Goal: Information Seeking & Learning: Learn about a topic

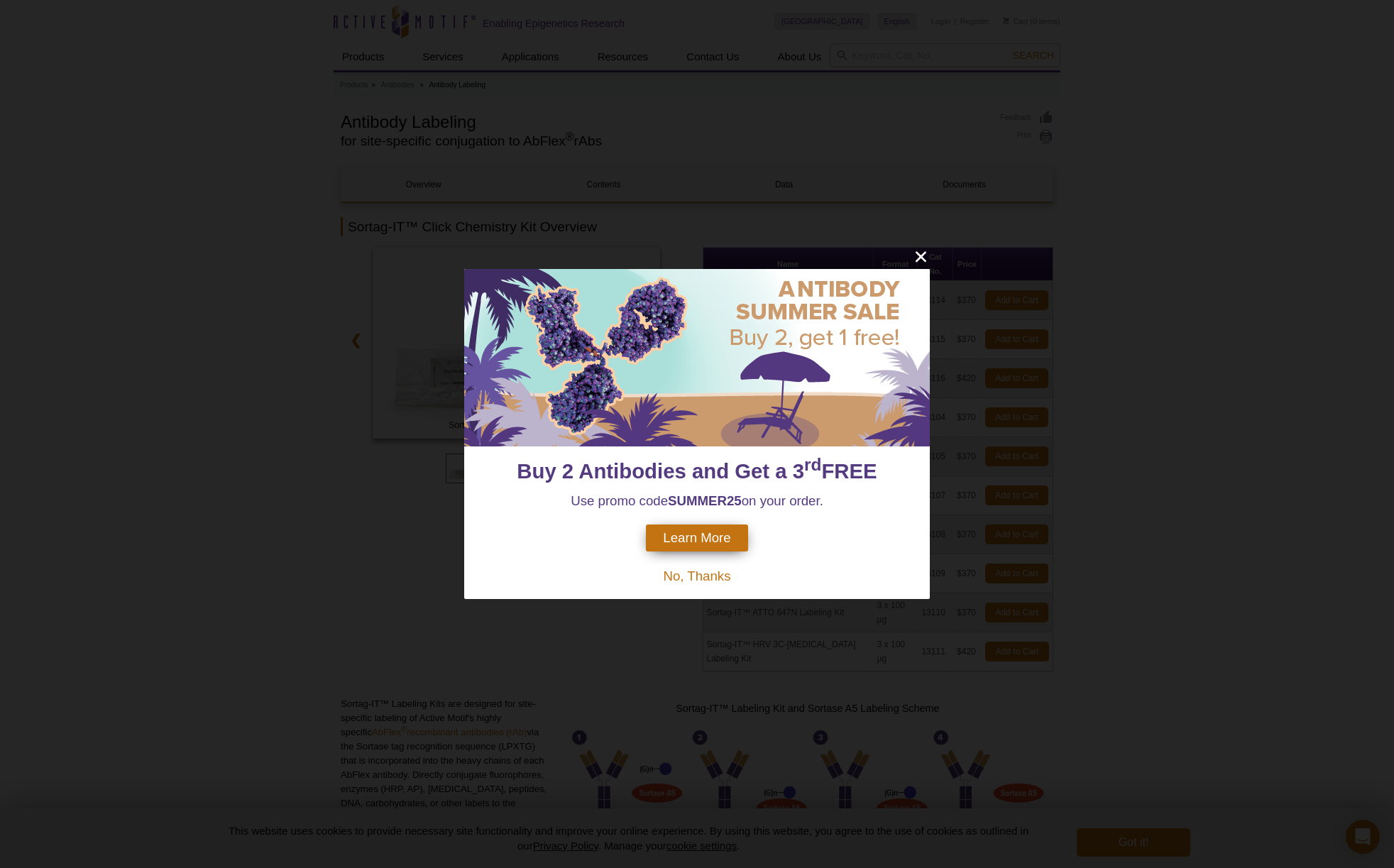
click at [912, 263] on div "Buy 2 Antibodies and Get a 3 rd FREE Use promo code SUMMER25 on your order. Lea…" at bounding box center [697, 434] width 1394 height 868
click at [918, 260] on th "Cat No." at bounding box center [935, 265] width 36 height 33
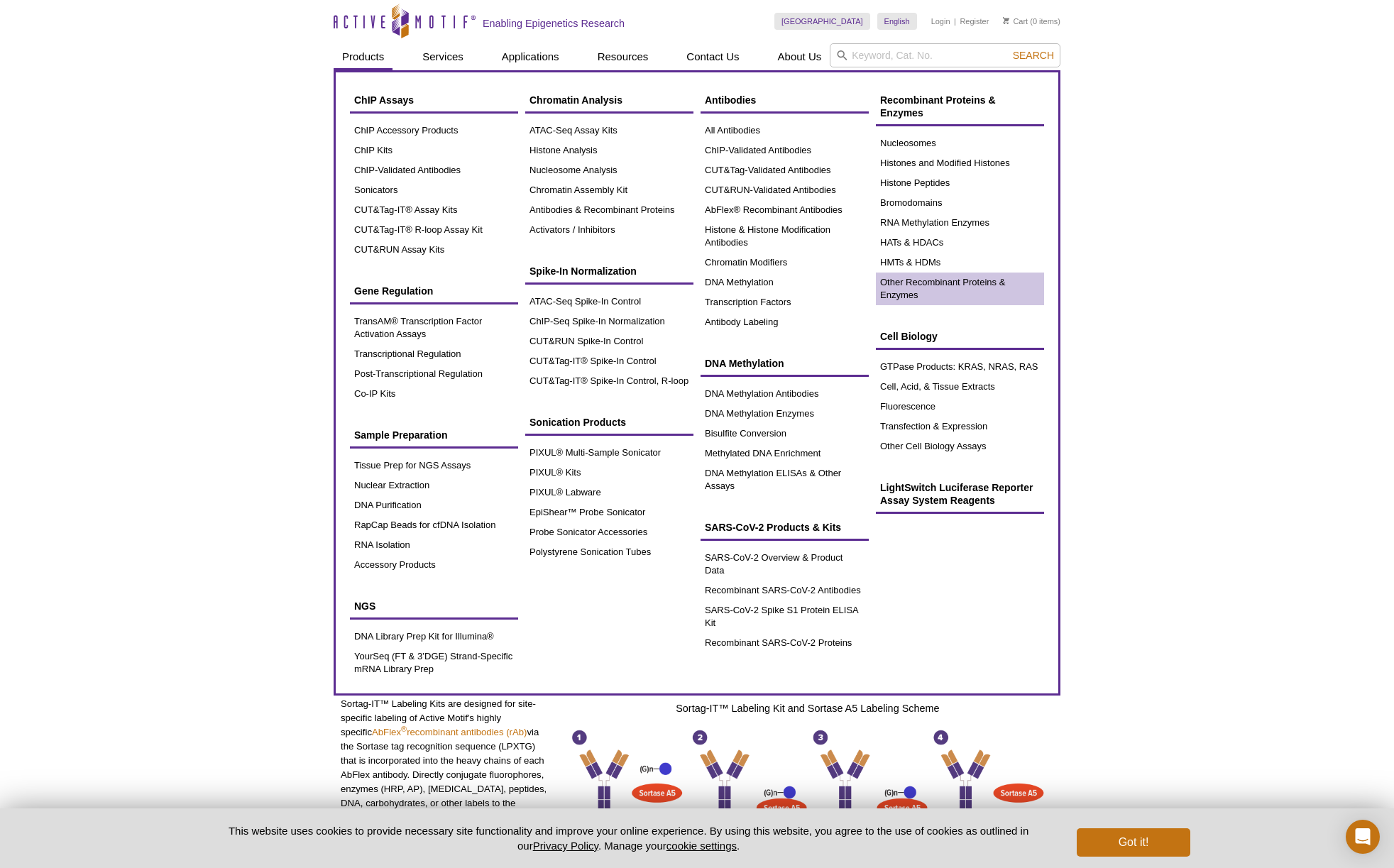
click at [938, 285] on link "Other Recombinant Proteins & Enzymes" at bounding box center [960, 288] width 169 height 32
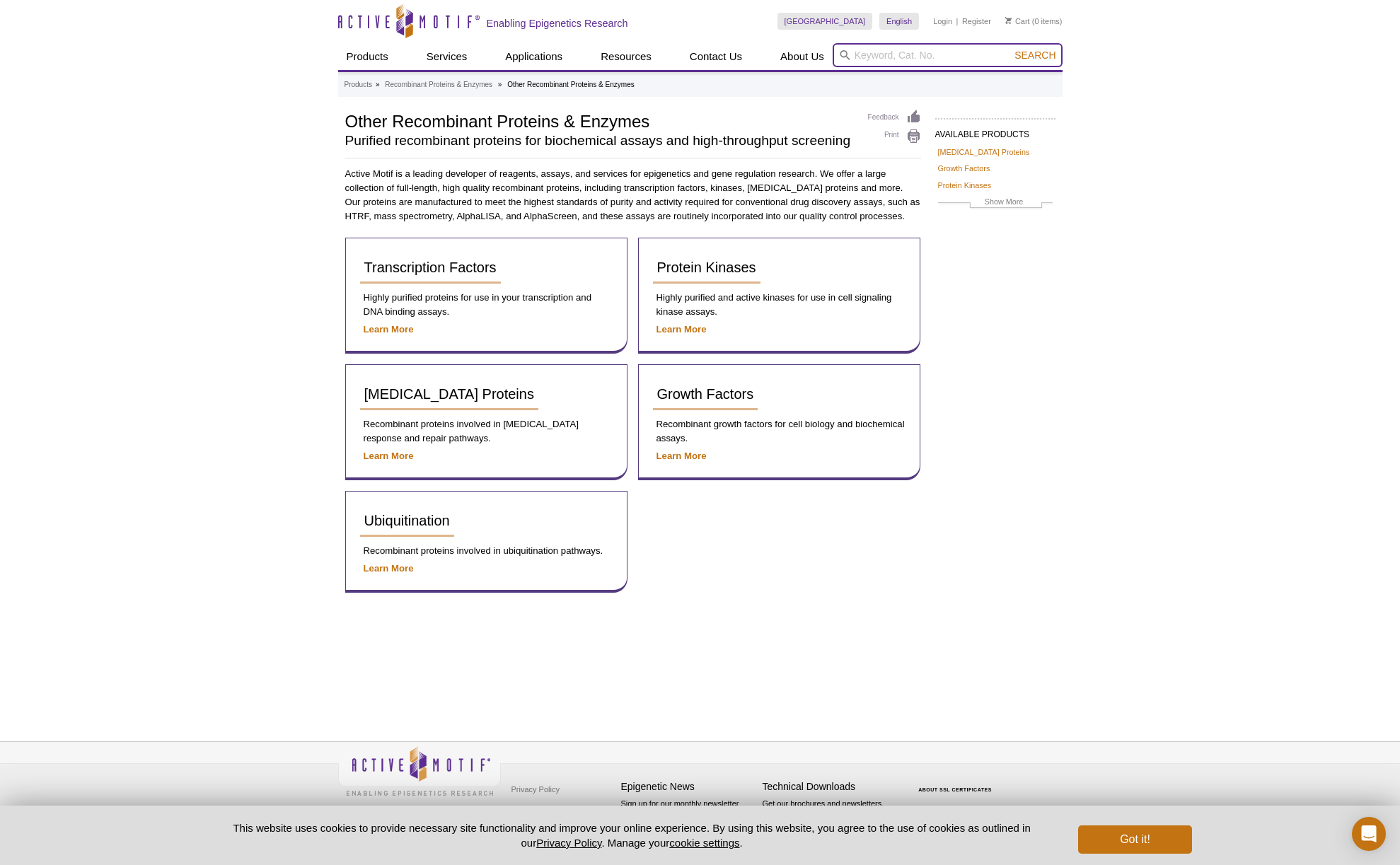
click at [891, 57] on input "search" at bounding box center [948, 56] width 230 height 24
type input "sortase"
click at [1035, 55] on button "Search" at bounding box center [1035, 55] width 50 height 13
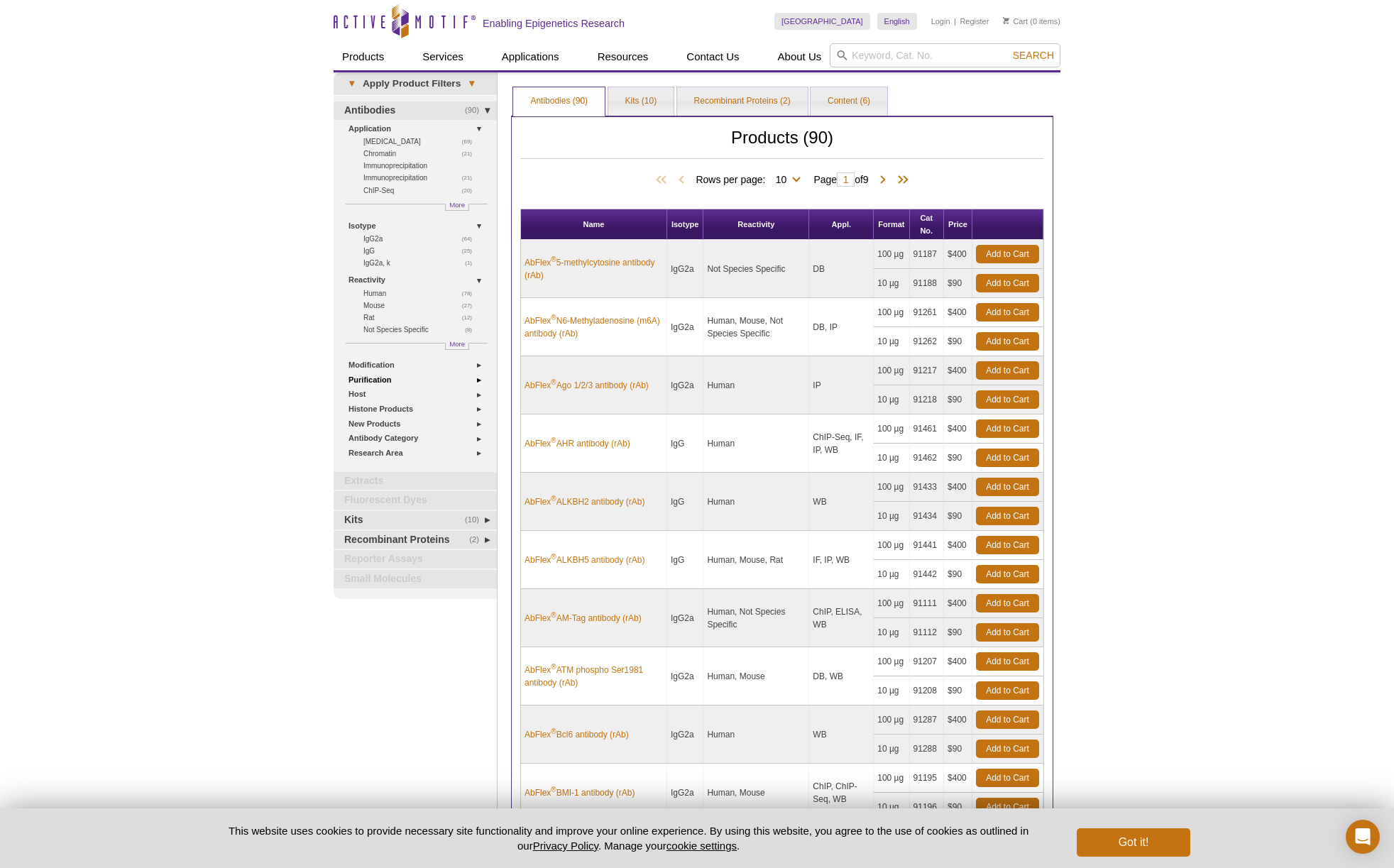
click at [431, 375] on link "Purification" at bounding box center [418, 380] width 140 height 15
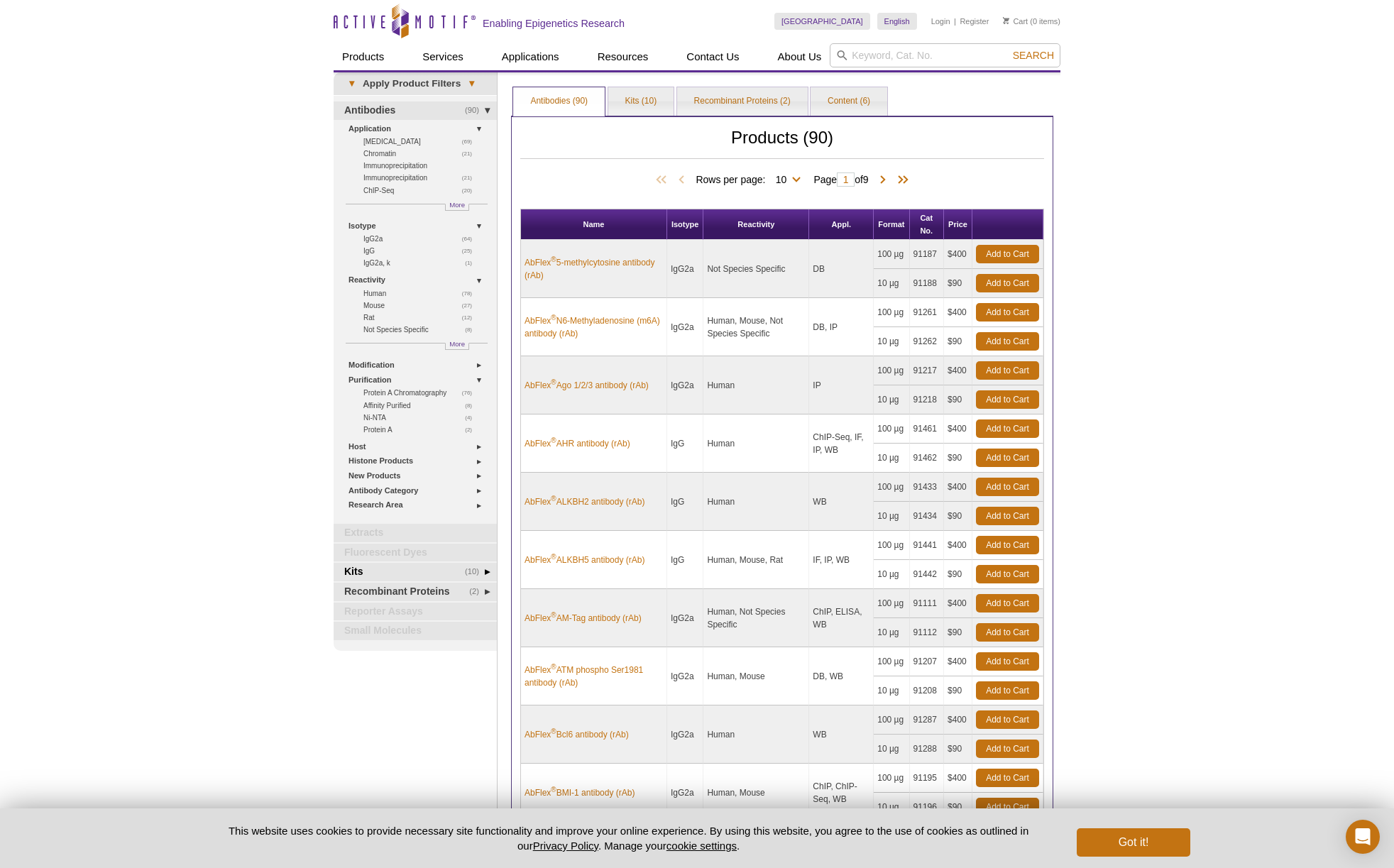
click at [454, 567] on link "(10) Kits" at bounding box center [415, 572] width 163 height 18
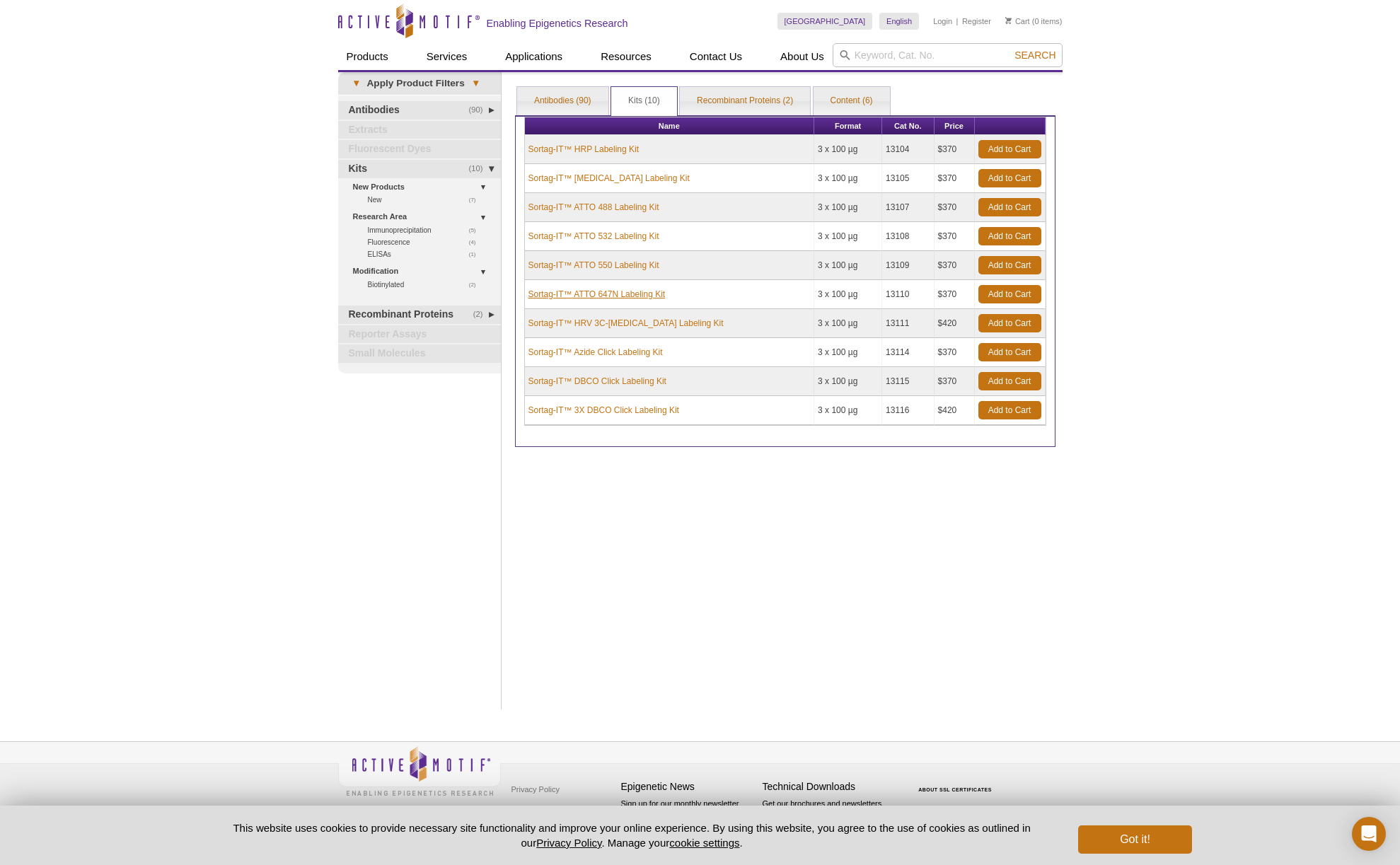
click at [610, 297] on link "Sortag-IT™ ATTO 647N Labeling Kit" at bounding box center [597, 294] width 137 height 13
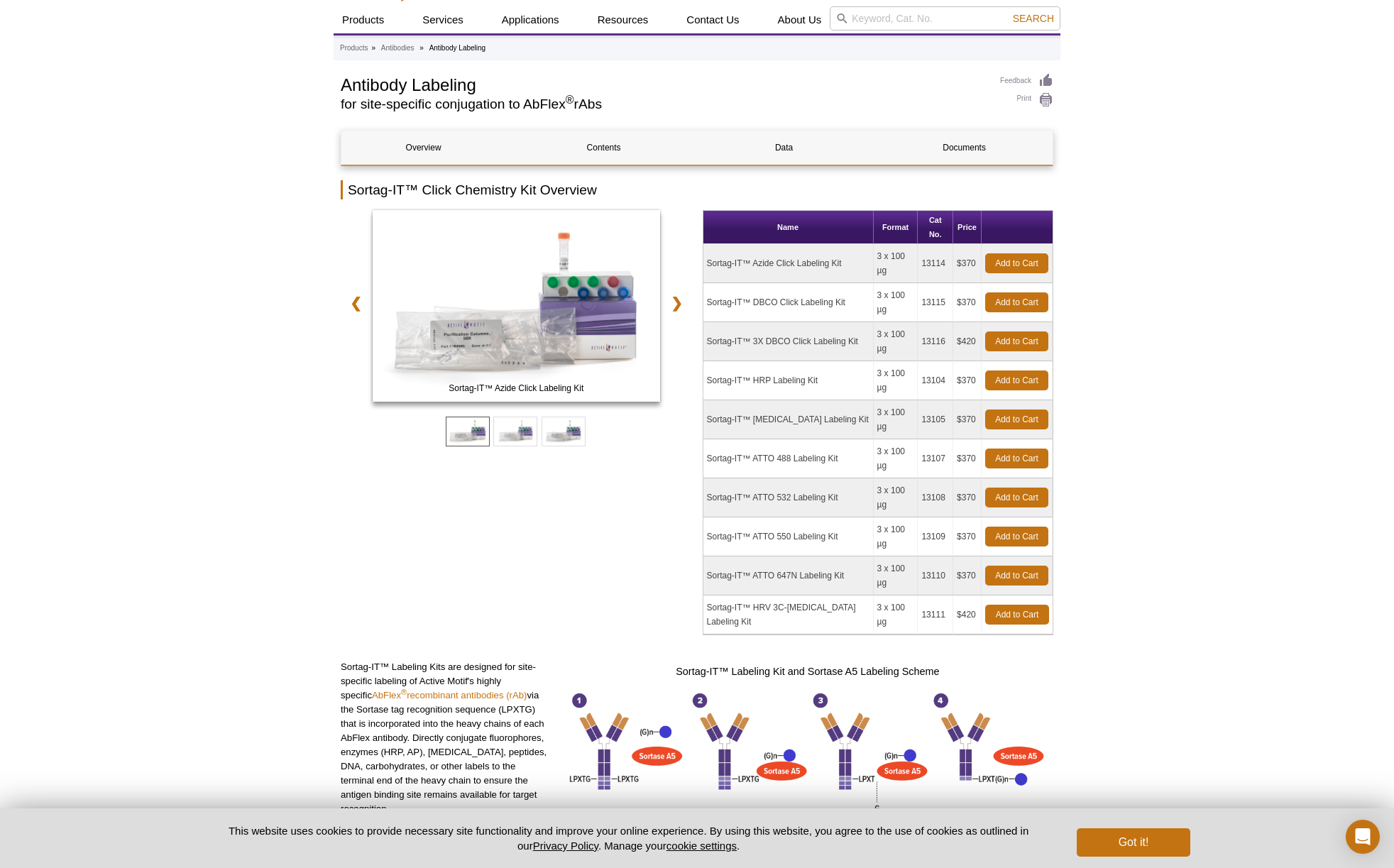
scroll to position [70, 0]
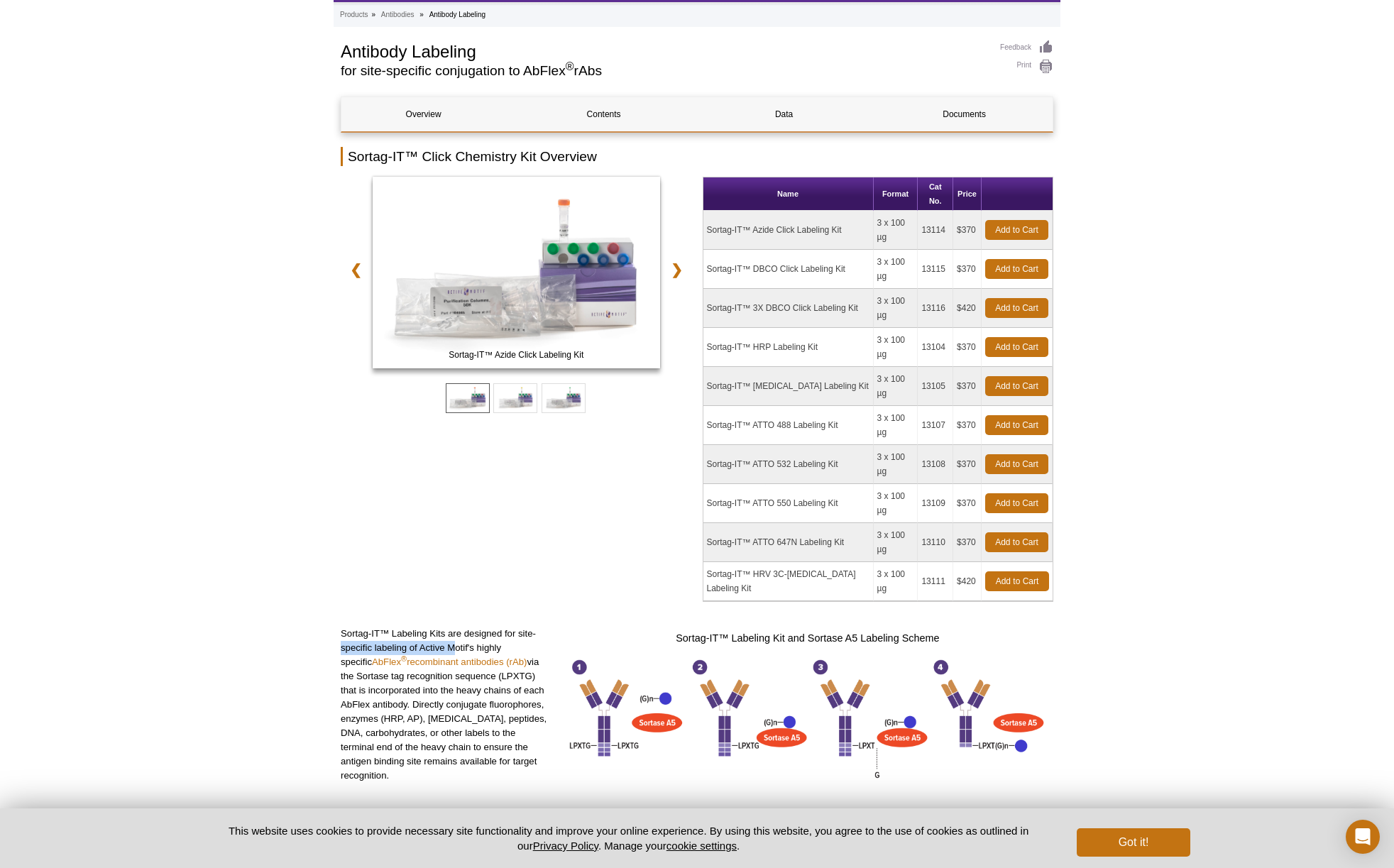
drag, startPoint x: 416, startPoint y: 541, endPoint x: 453, endPoint y: 543, distance: 37.1
click at [471, 627] on p "Sortag-IT™ Labeling Kits are designed for site-specific labeling of Active Moti…" at bounding box center [445, 705] width 210 height 156
drag, startPoint x: 458, startPoint y: 586, endPoint x: 488, endPoint y: 589, distance: 30.1
click at [487, 627] on p "Sortag-IT™ Labeling Kits are designed for site-specific labeling of Active Moti…" at bounding box center [445, 705] width 210 height 156
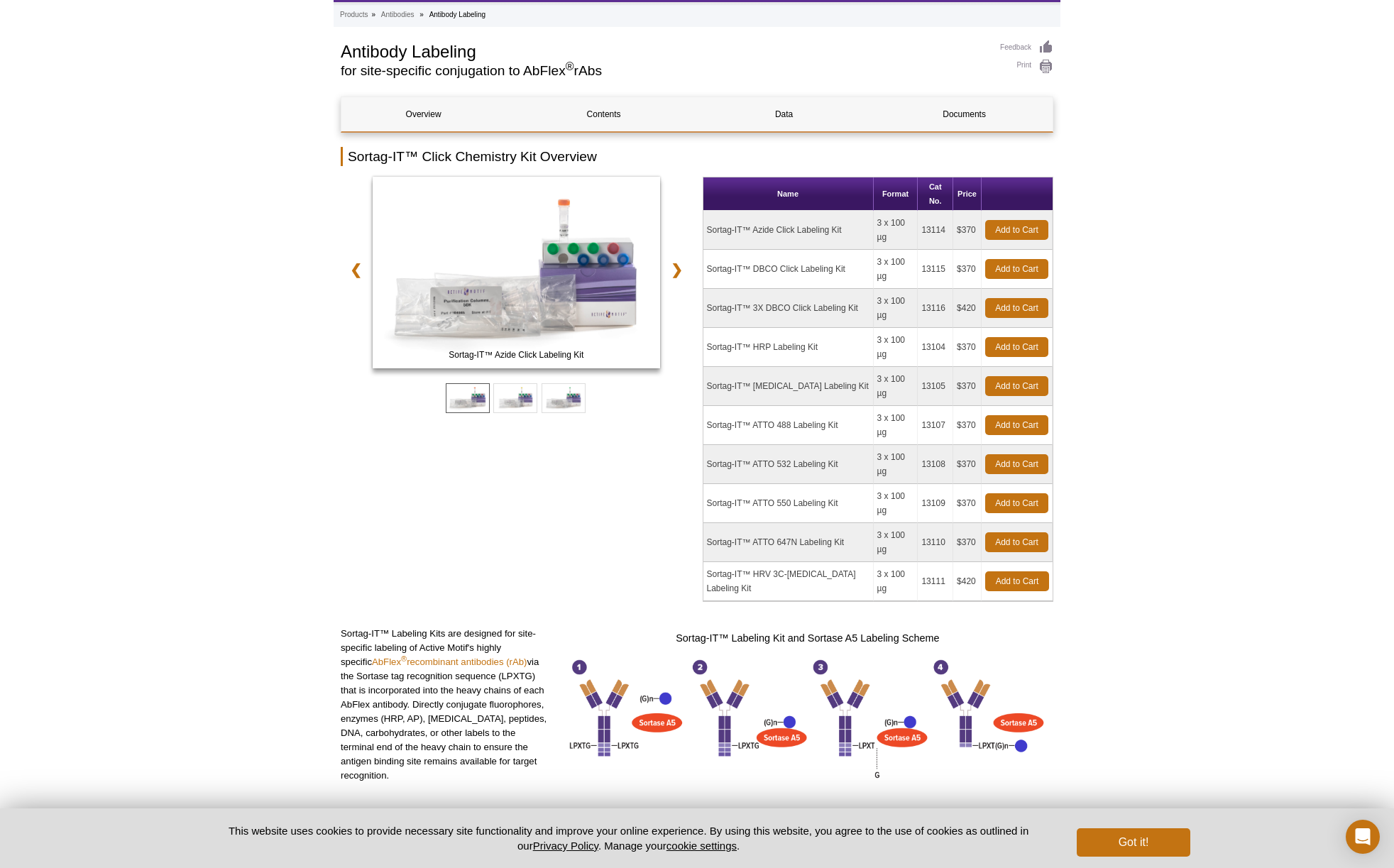
click at [490, 627] on p "Sortag-IT™ Labeling Kits are designed for site-specific labeling of Active Moti…" at bounding box center [445, 705] width 210 height 156
drag, startPoint x: 380, startPoint y: 608, endPoint x: 517, endPoint y: 612, distance: 137.1
click at [517, 627] on p "Sortag-IT™ Labeling Kits are designed for site-specific labeling of Active Moti…" at bounding box center [445, 705] width 210 height 156
click at [518, 627] on p "Sortag-IT™ Labeling Kits are designed for site-specific labeling of Active Moti…" at bounding box center [445, 705] width 210 height 156
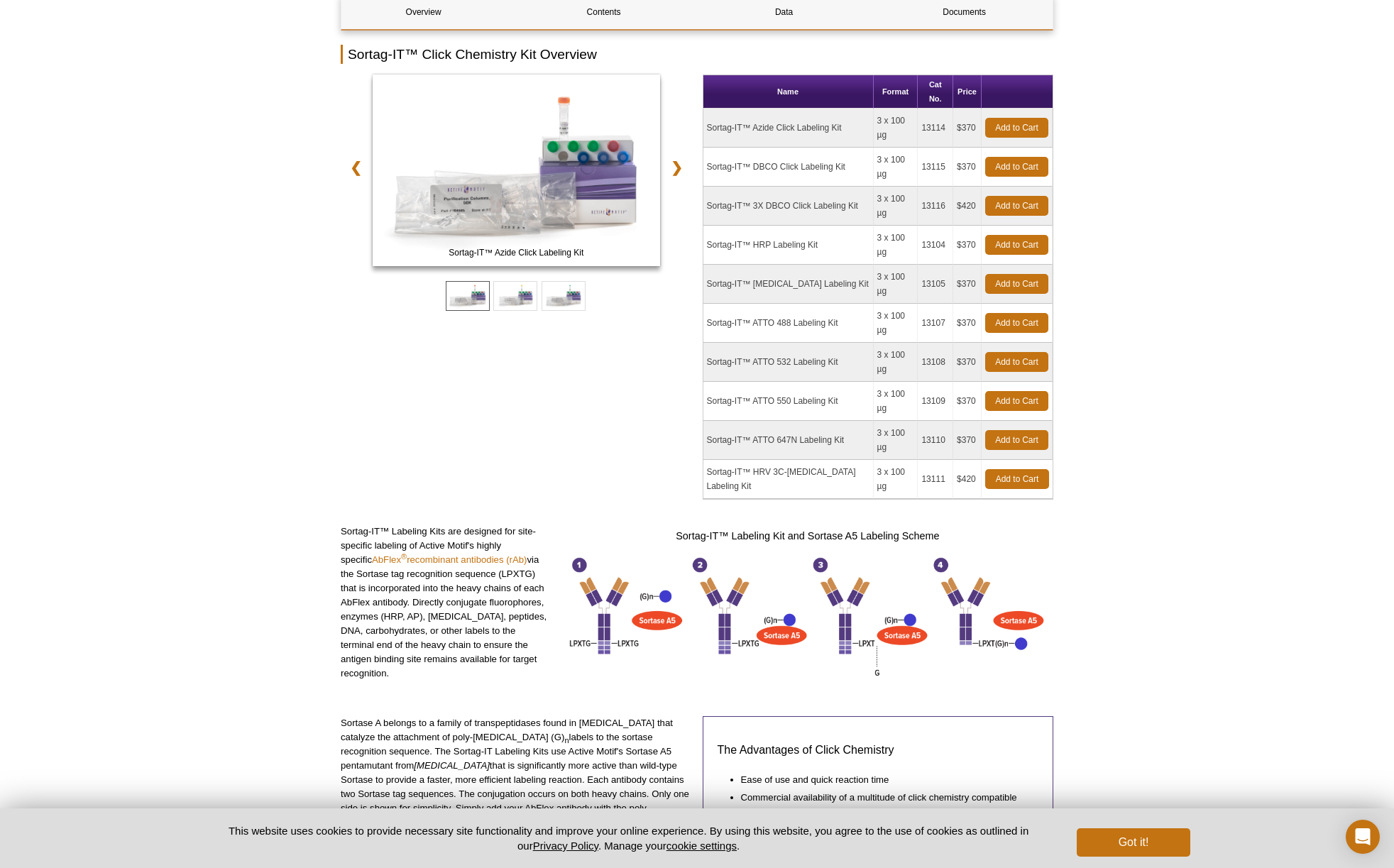
scroll to position [251, 0]
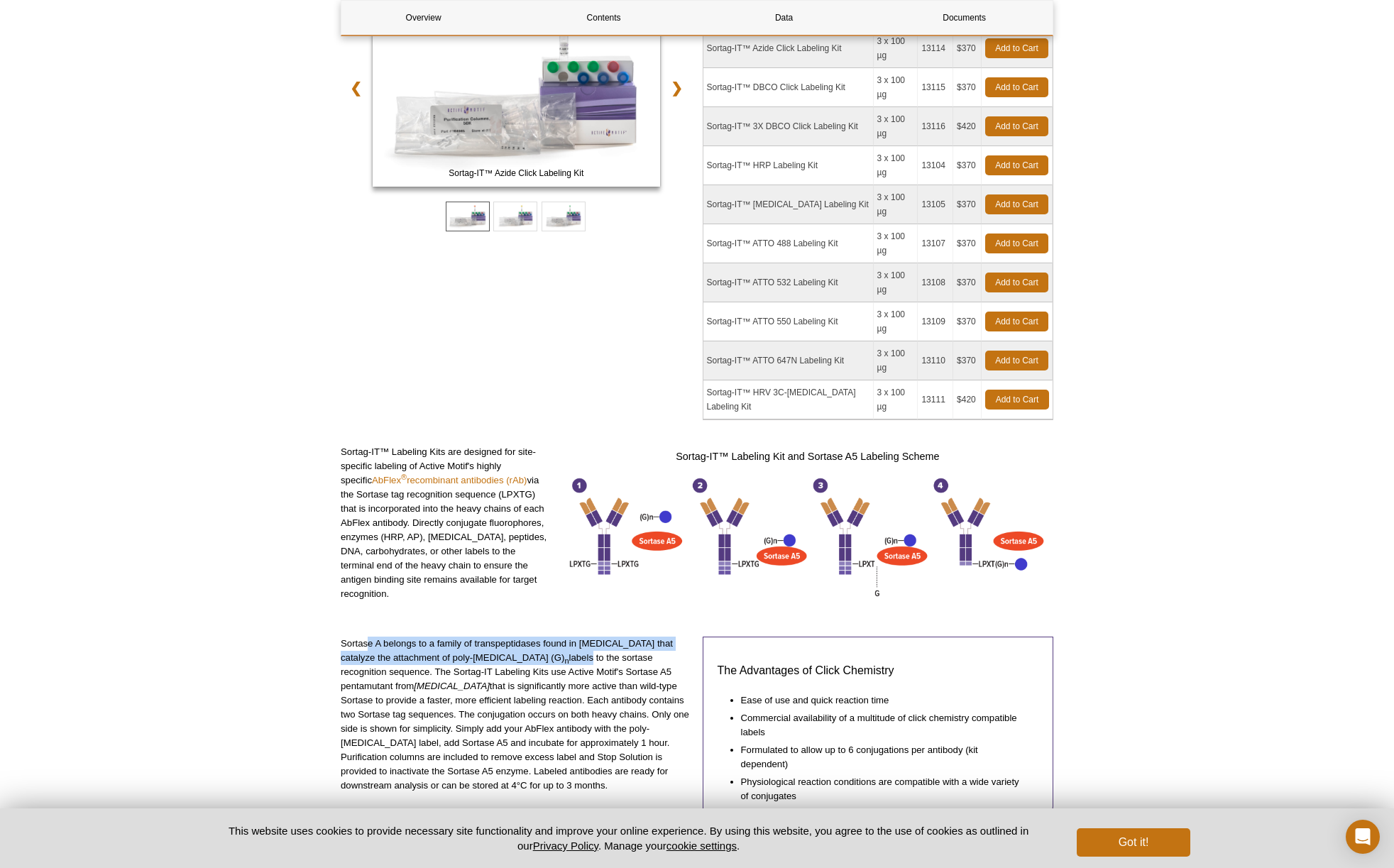
drag, startPoint x: 445, startPoint y: 543, endPoint x: 576, endPoint y: 555, distance: 131.5
click at [566, 637] on p "Sortase A belongs to a family of transpeptidases found in Gram-positive bacteri…" at bounding box center [516, 714] width 351 height 156
click at [576, 637] on p "Sortase A belongs to a family of transpeptidases found in Gram-positive bacteri…" at bounding box center [516, 714] width 351 height 156
drag, startPoint x: 411, startPoint y: 535, endPoint x: 631, endPoint y: 551, distance: 220.6
click at [628, 637] on p "Sortase A belongs to a family of transpeptidases found in Gram-positive bacteri…" at bounding box center [516, 714] width 351 height 156
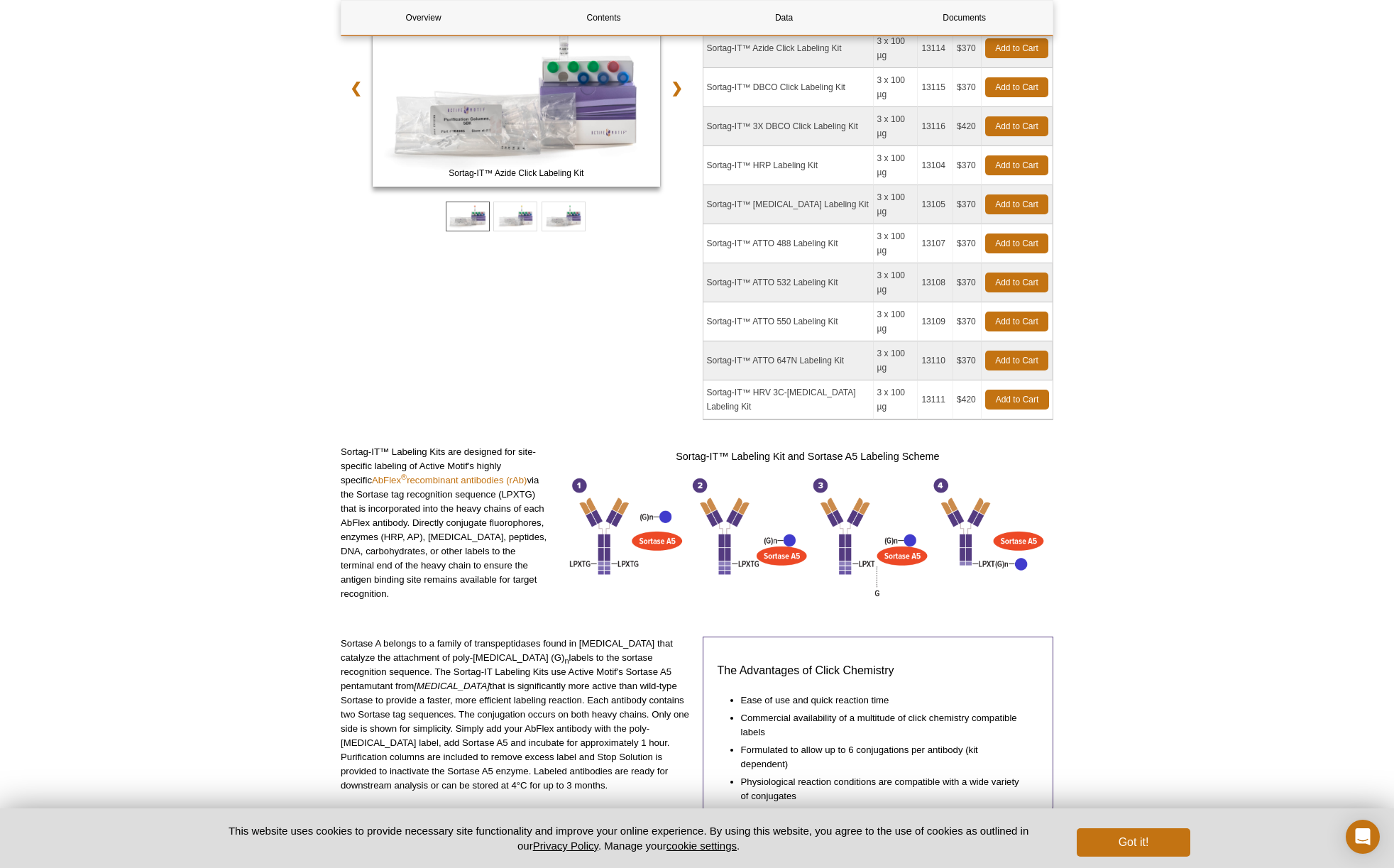
click at [632, 637] on p "Sortase A belongs to a family of transpeptidases found in Gram-positive bacteri…" at bounding box center [516, 714] width 351 height 156
drag, startPoint x: 393, startPoint y: 539, endPoint x: 549, endPoint y: 550, distance: 156.4
click at [543, 637] on p "Sortase A belongs to a family of transpeptidases found in Gram-positive bacteri…" at bounding box center [516, 714] width 351 height 156
click at [558, 637] on p "Sortase A belongs to a family of transpeptidases found in Gram-positive bacteri…" at bounding box center [516, 714] width 351 height 156
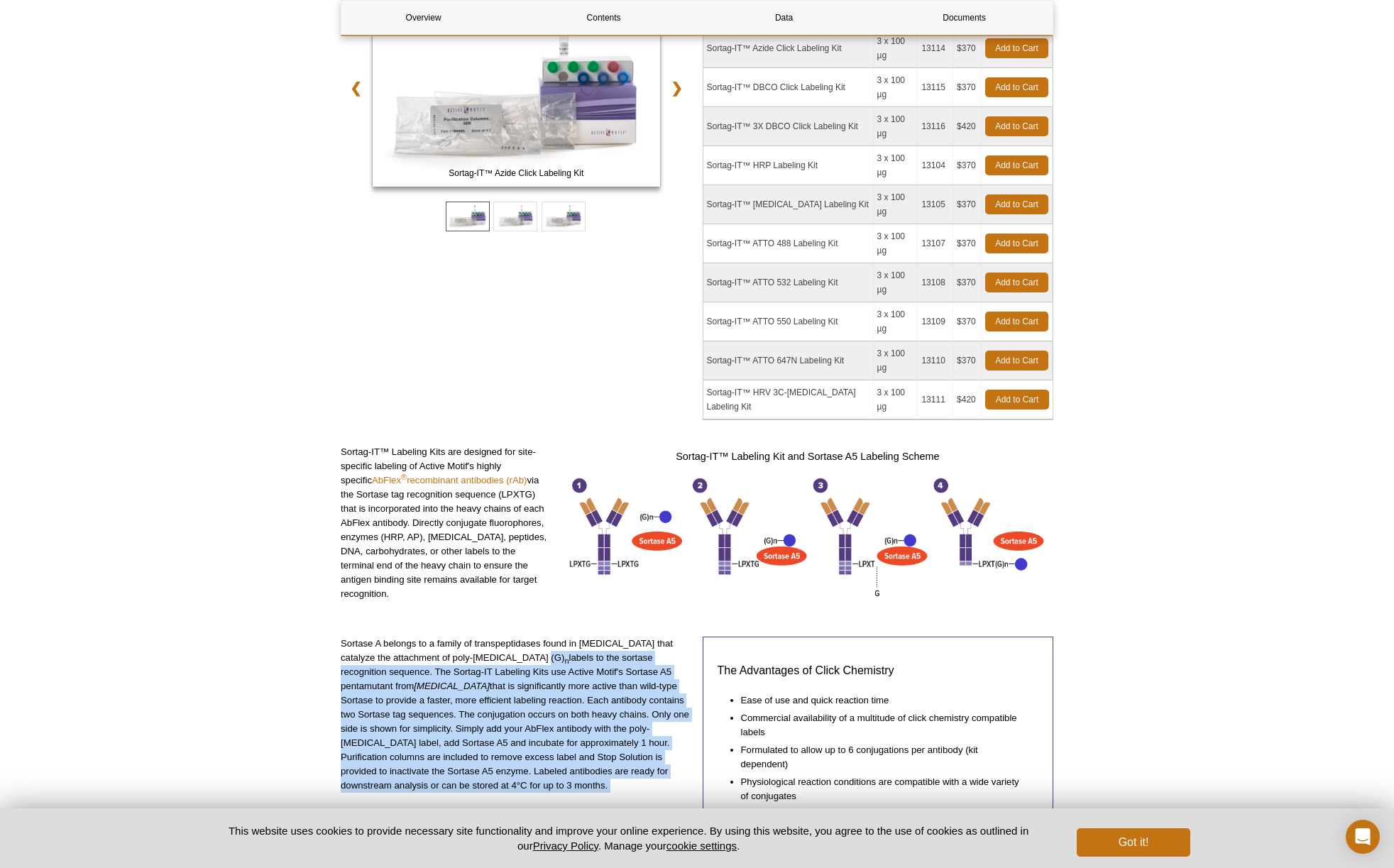
drag, startPoint x: 523, startPoint y: 553, endPoint x: 699, endPoint y: 563, distance: 176.3
click at [699, 637] on div "Sortase A belongs to a family of transpeptidases found in Gram-positive bacteri…" at bounding box center [697, 740] width 713 height 207
drag, startPoint x: 697, startPoint y: 563, endPoint x: 616, endPoint y: 563, distance: 81.0
click at [697, 637] on div "Sortase A belongs to a family of transpeptidases found in Gram-positive bacteri…" at bounding box center [697, 740] width 713 height 207
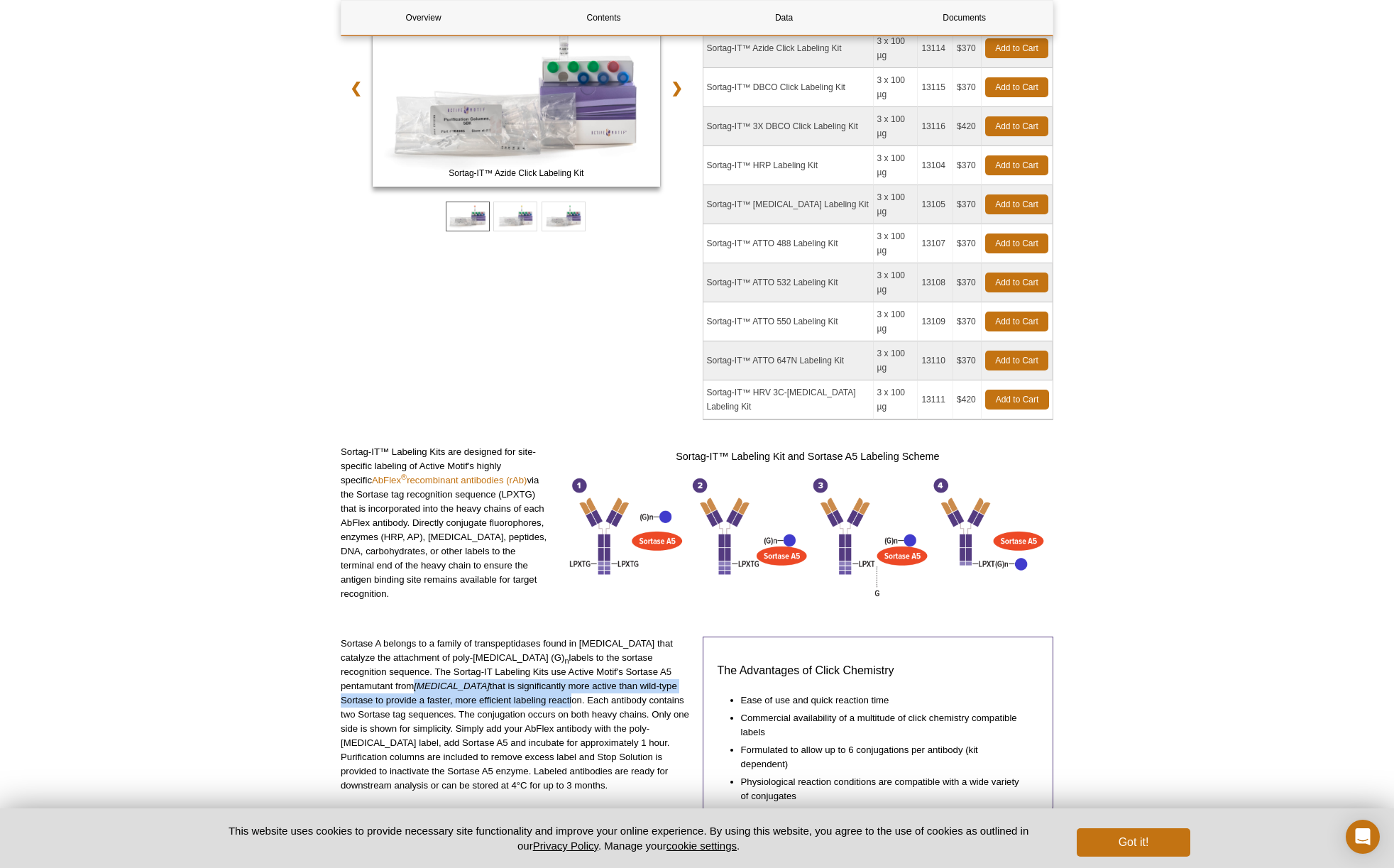
drag, startPoint x: 482, startPoint y: 589, endPoint x: 535, endPoint y: 592, distance: 53.1
click at [535, 637] on p "Sortase A belongs to a family of transpeptidases found in Gram-positive bacteri…" at bounding box center [516, 714] width 351 height 156
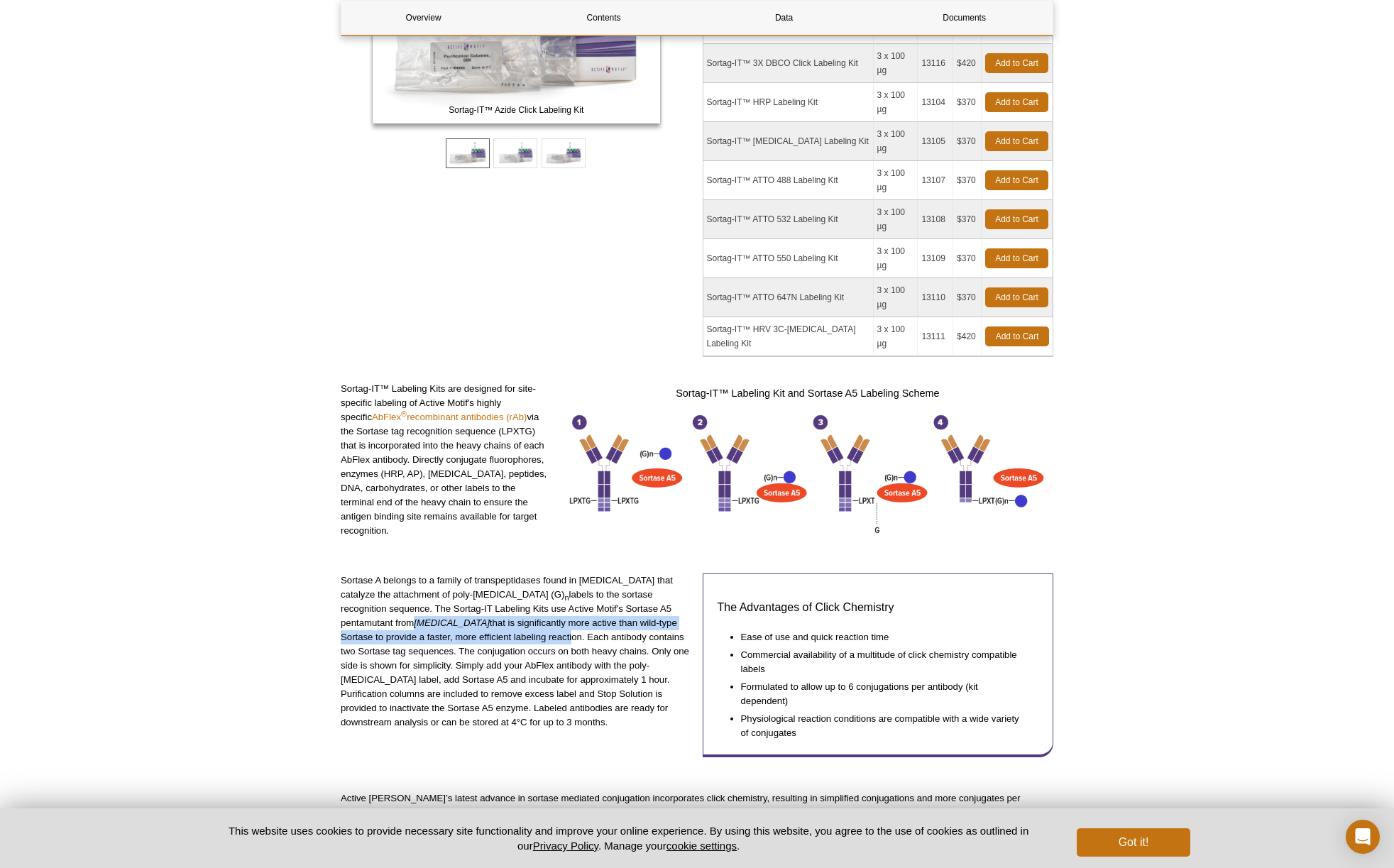
scroll to position [440, 0]
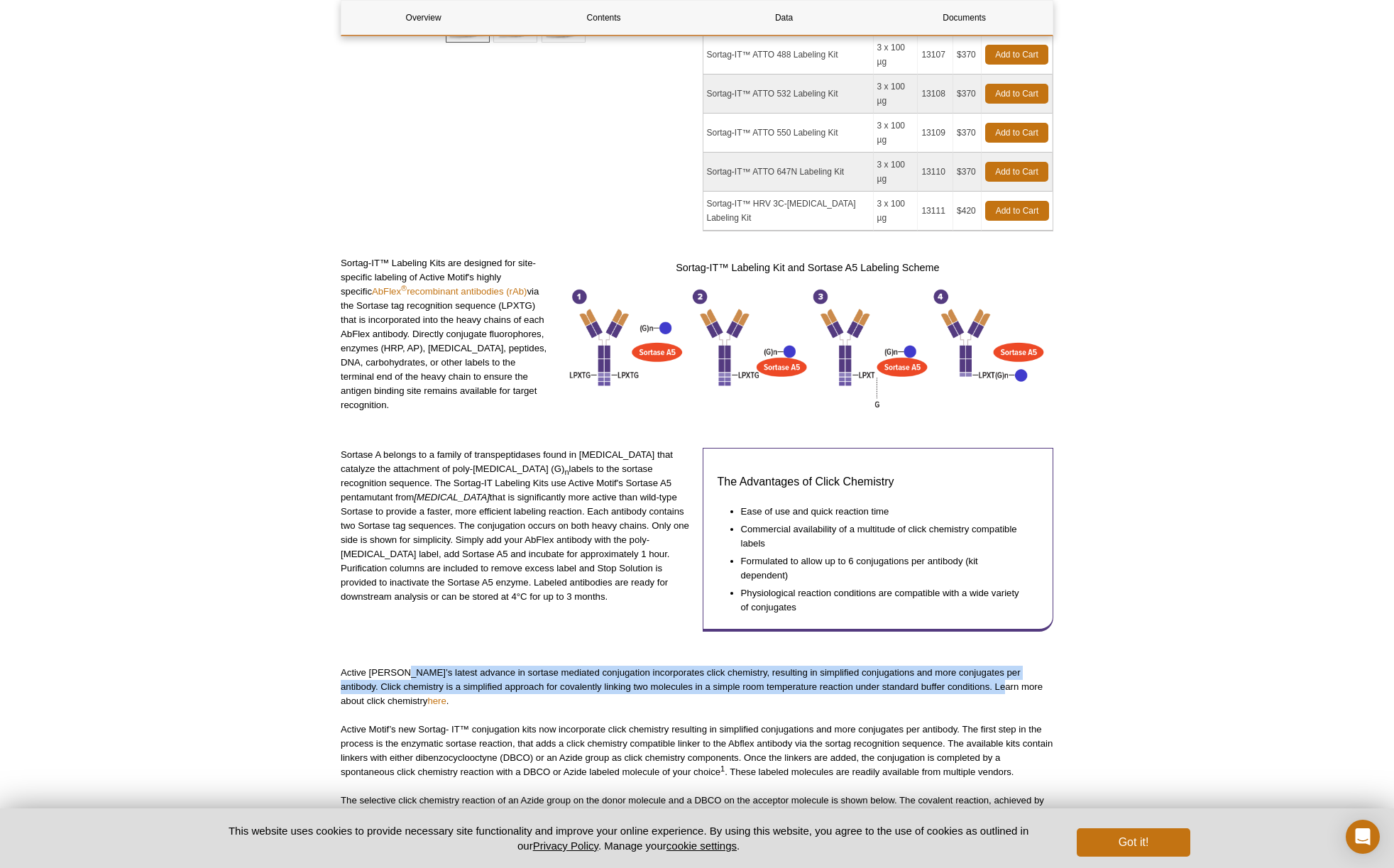
drag, startPoint x: 427, startPoint y: 563, endPoint x: 981, endPoint y: 573, distance: 554.1
click at [981, 665] on p "Active Motif’s latest advance in sortase mediated conjugation incorporates clic…" at bounding box center [697, 686] width 713 height 43
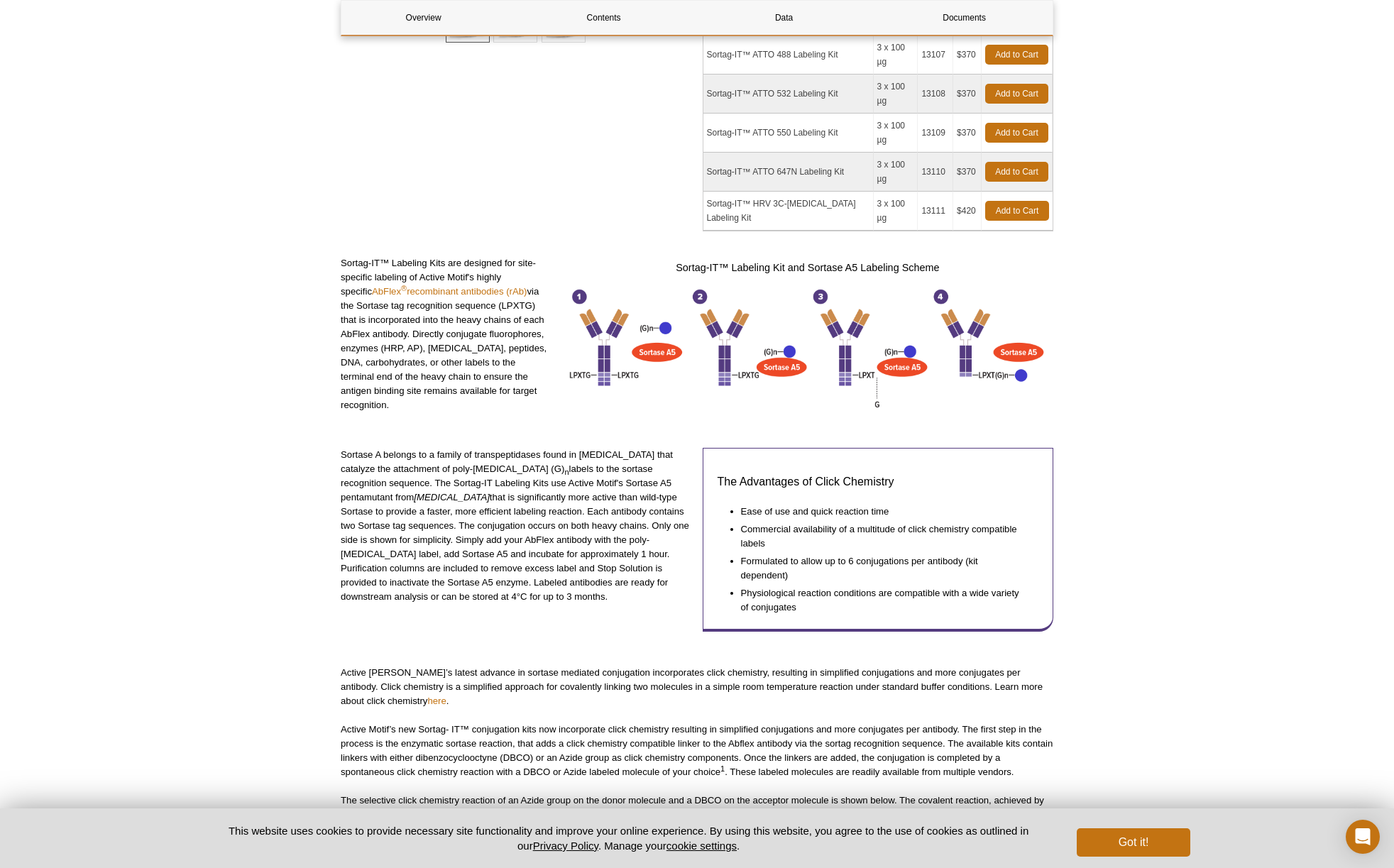
drag, startPoint x: 980, startPoint y: 572, endPoint x: 901, endPoint y: 575, distance: 79.1
click at [979, 665] on p "Active Motif’s latest advance in sortase mediated conjugation incorporates clic…" at bounding box center [697, 686] width 713 height 43
drag, startPoint x: 349, startPoint y: 574, endPoint x: 556, endPoint y: 583, distance: 207.2
click at [537, 665] on p "Active Motif’s latest advance in sortase mediated conjugation incorporates clic…" at bounding box center [697, 686] width 713 height 43
click at [556, 665] on p "Active Motif’s latest advance in sortase mediated conjugation incorporates clic…" at bounding box center [697, 686] width 713 height 43
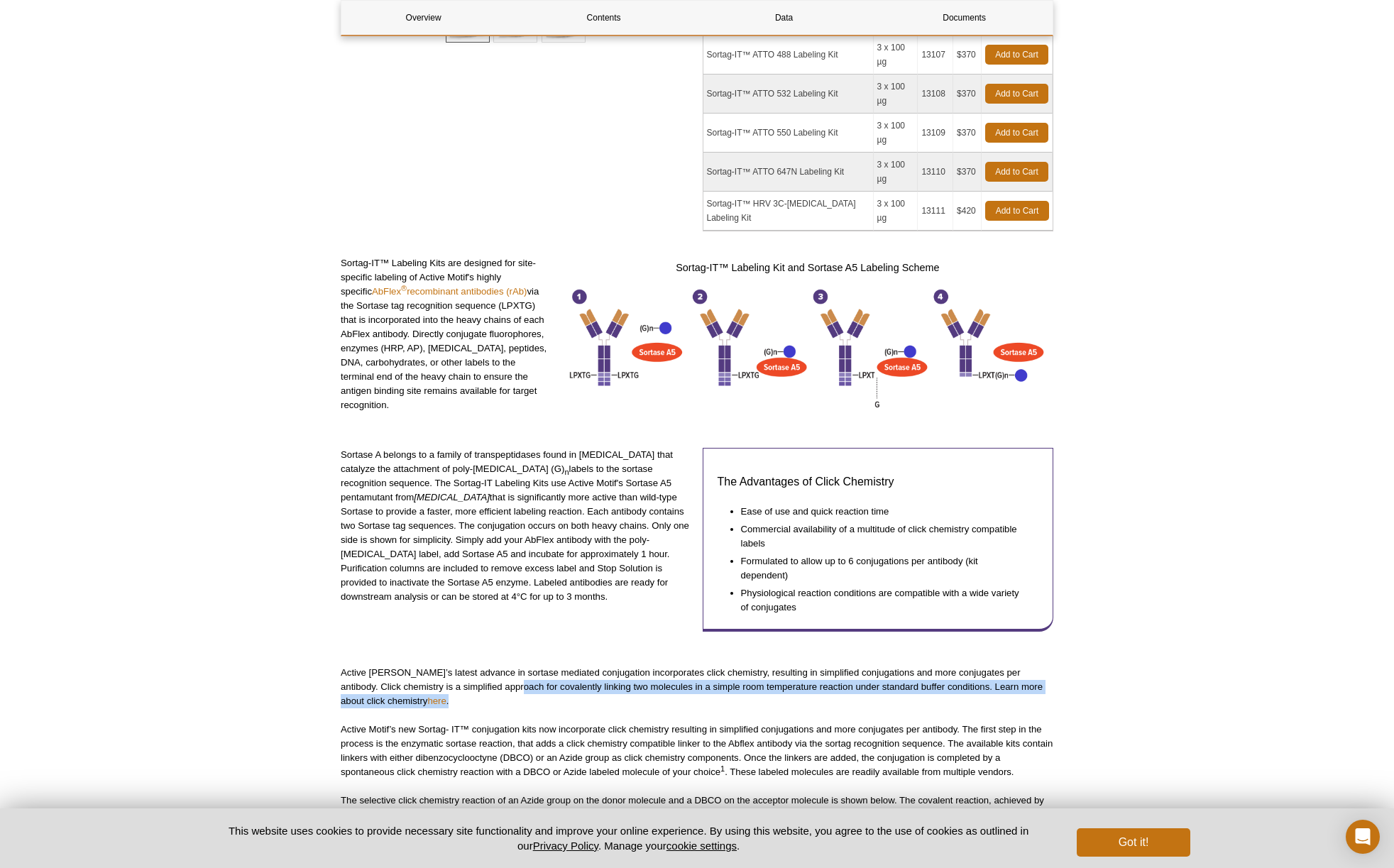
drag, startPoint x: 535, startPoint y: 580, endPoint x: 665, endPoint y: 589, distance: 130.3
click at [659, 665] on p "Active Motif’s latest advance in sortase mediated conjugation incorporates clic…" at bounding box center [697, 686] width 713 height 43
click at [693, 665] on p "Active Motif’s latest advance in sortase mediated conjugation incorporates clic…" at bounding box center [697, 686] width 713 height 43
click at [427, 696] on link "here" at bounding box center [436, 701] width 18 height 10
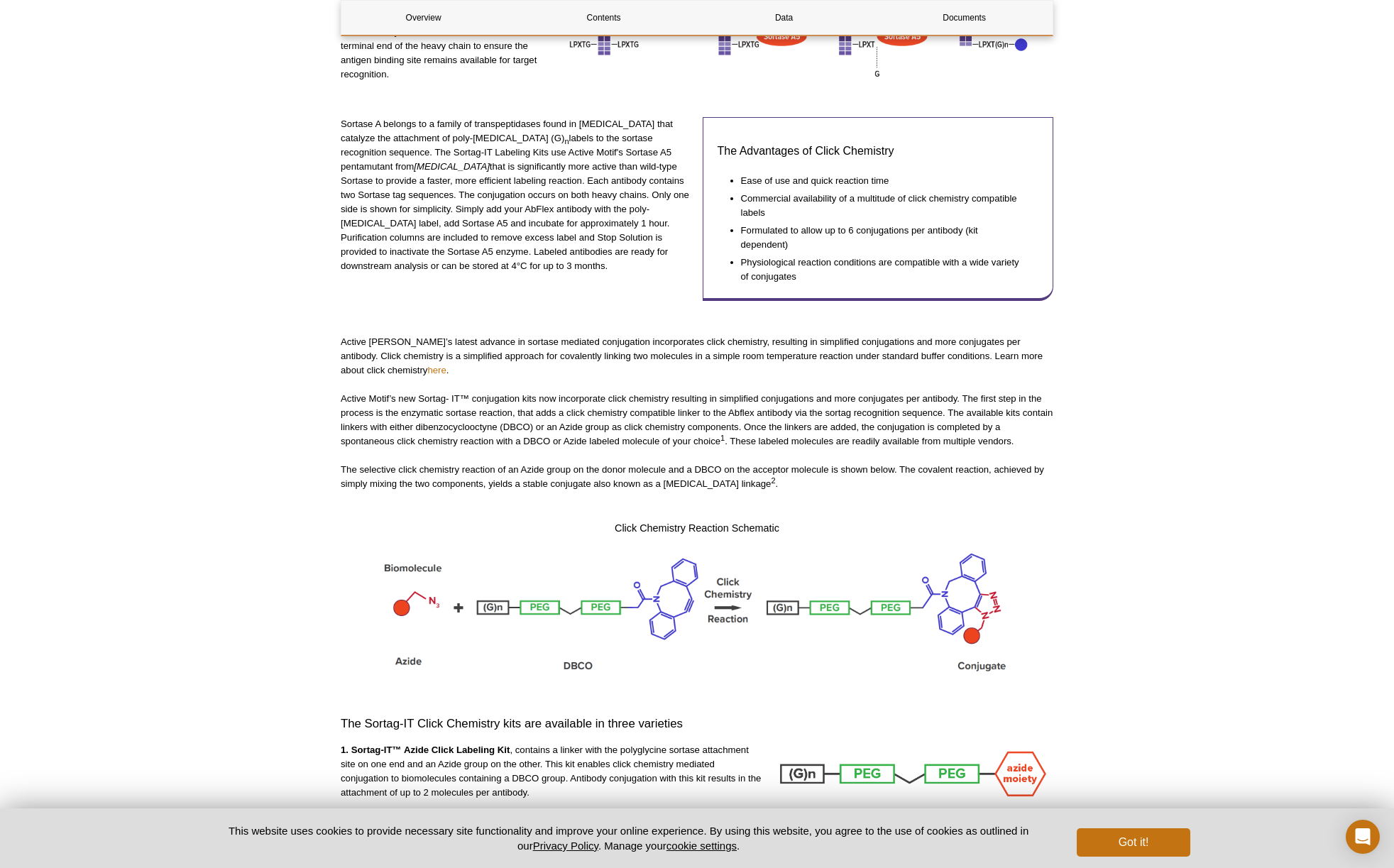
scroll to position [975, 0]
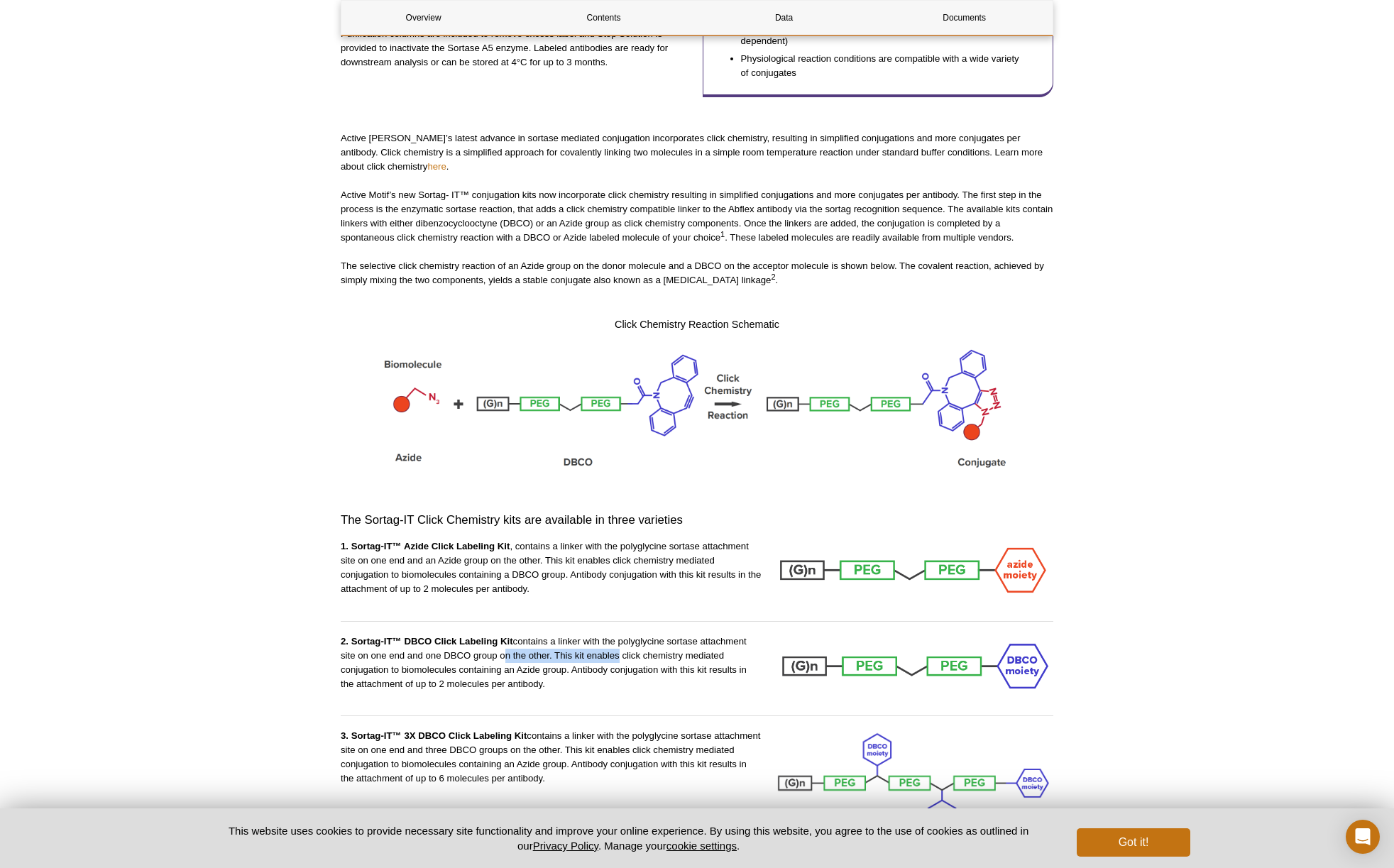
drag, startPoint x: 517, startPoint y: 547, endPoint x: 622, endPoint y: 552, distance: 105.1
click at [619, 635] on p "2. Sortag-IT™ DBCO Click Labeling Kit contains a linker with the polyglycine so…" at bounding box center [551, 663] width 421 height 57
click at [624, 635] on p "2. Sortag-IT™ DBCO Click Labeling Kit contains a linker with the polyglycine so…" at bounding box center [551, 663] width 421 height 57
drag, startPoint x: 577, startPoint y: 541, endPoint x: 714, endPoint y: 550, distance: 137.3
click at [704, 635] on p "2. Sortag-IT™ DBCO Click Labeling Kit contains a linker with the polyglycine so…" at bounding box center [551, 663] width 421 height 57
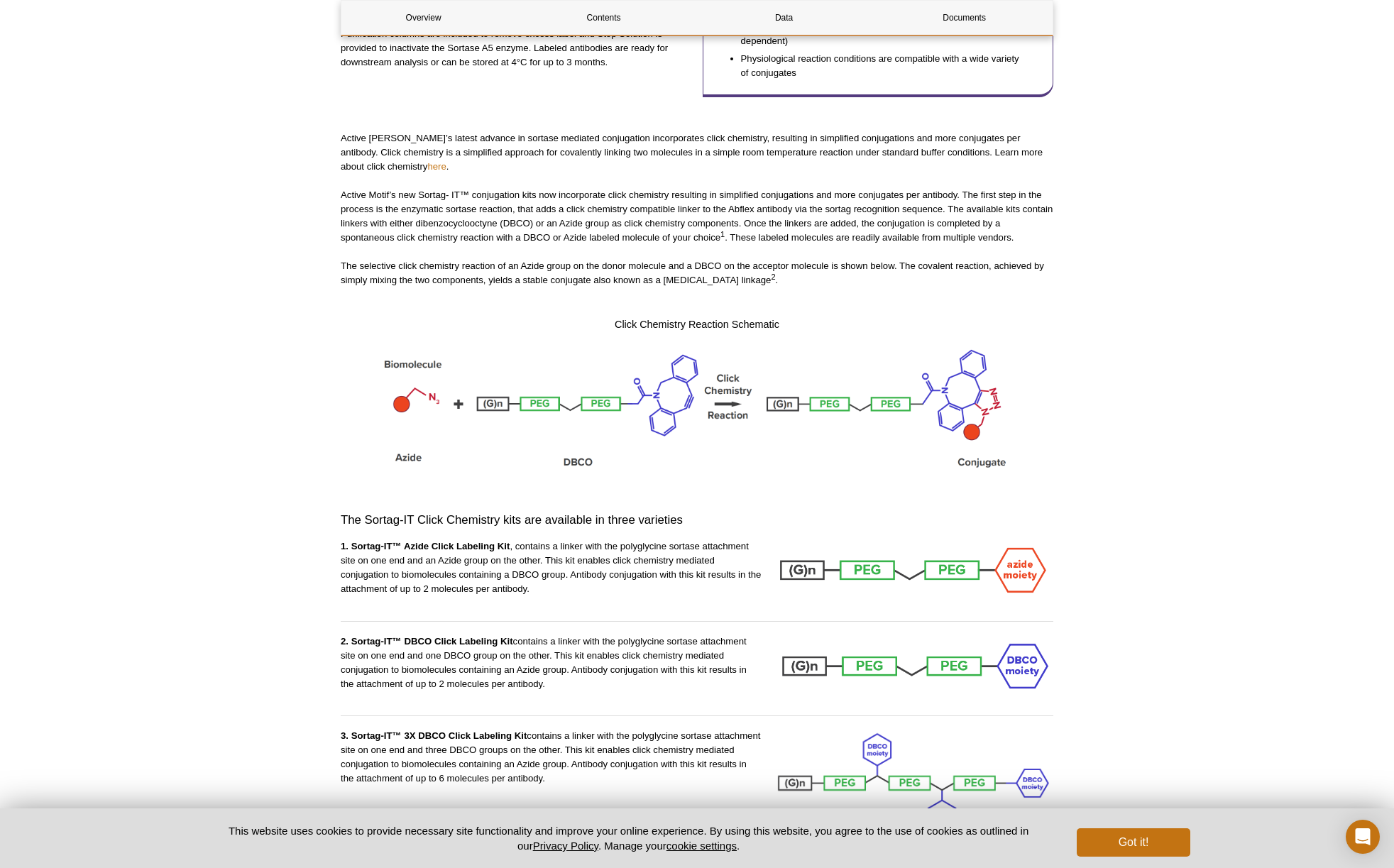
click at [714, 635] on p "2. Sortag-IT™ DBCO Click Labeling Kit contains a linker with the polyglycine so…" at bounding box center [551, 663] width 421 height 57
drag, startPoint x: 360, startPoint y: 560, endPoint x: 625, endPoint y: 576, distance: 265.5
click at [608, 635] on p "2. Sortag-IT™ DBCO Click Labeling Kit contains a linker with the polyglycine so…" at bounding box center [551, 663] width 421 height 57
click at [625, 635] on p "2. Sortag-IT™ DBCO Click Labeling Kit contains a linker with the polyglycine so…" at bounding box center [551, 663] width 421 height 57
drag, startPoint x: 596, startPoint y: 564, endPoint x: 658, endPoint y: 570, distance: 62.3
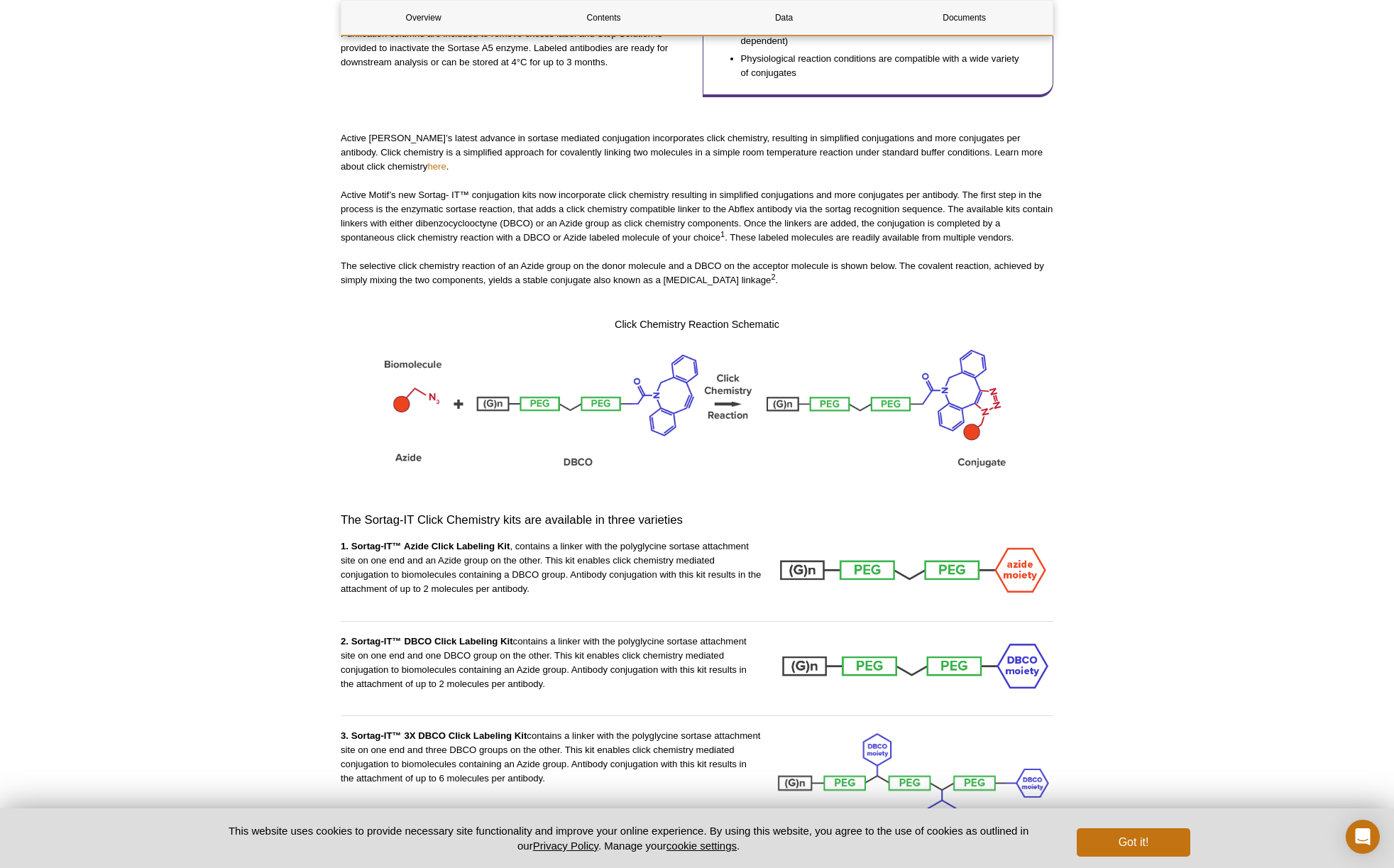
click at [658, 635] on p "2. Sortag-IT™ DBCO Click Labeling Kit contains a linker with the polyglycine so…" at bounding box center [551, 663] width 421 height 57
drag, startPoint x: 556, startPoint y: 557, endPoint x: 730, endPoint y: 571, distance: 174.6
click at [730, 635] on p "2. Sortag-IT™ DBCO Click Labeling Kit contains a linker with the polyglycine so…" at bounding box center [551, 663] width 421 height 57
click at [733, 635] on p "2. Sortag-IT™ DBCO Click Labeling Kit contains a linker with the polyglycine so…" at bounding box center [551, 663] width 421 height 57
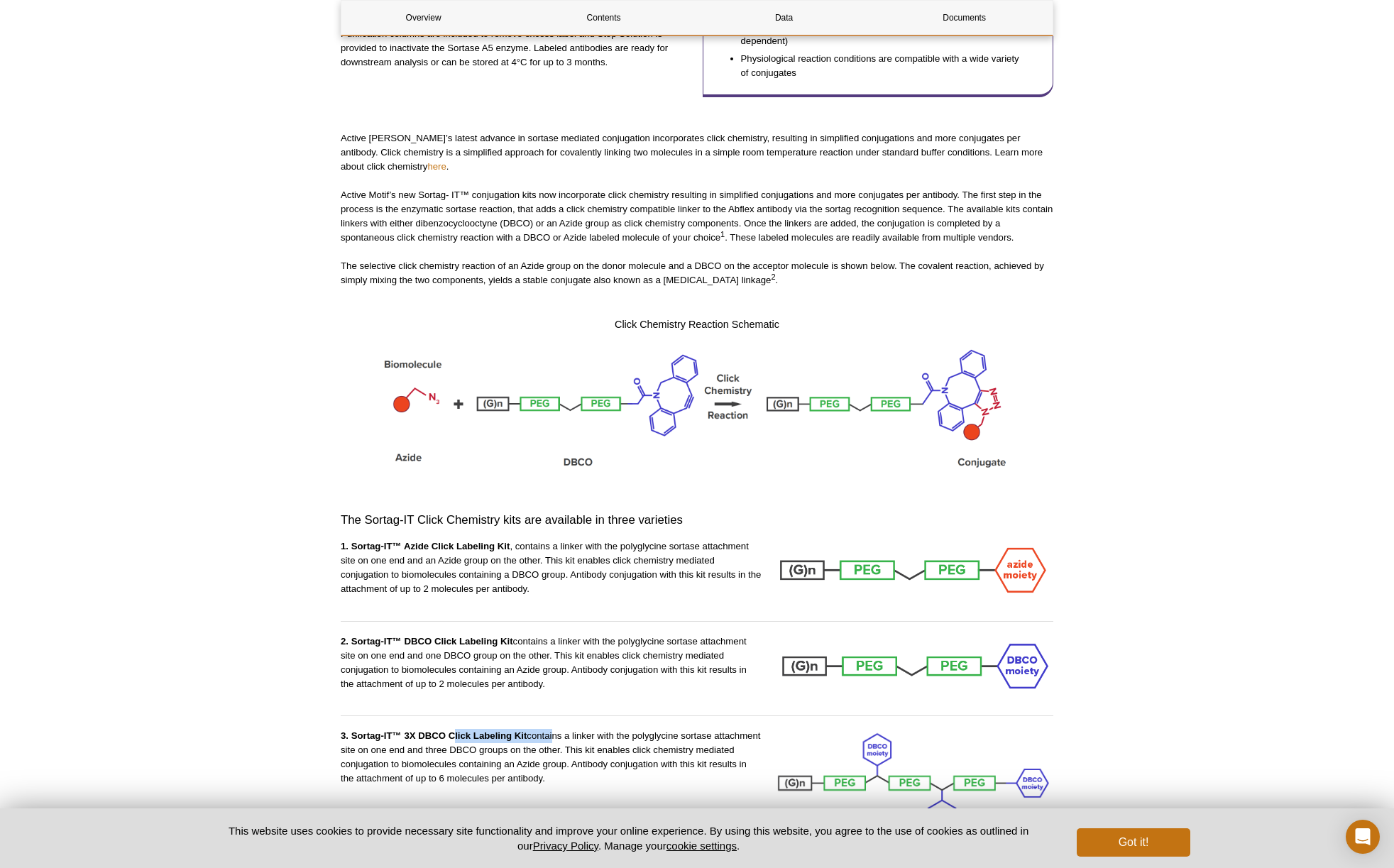
drag, startPoint x: 455, startPoint y: 626, endPoint x: 557, endPoint y: 631, distance: 102.1
click at [552, 729] on p "3. Sortag-IT™ 3X DBCO Click Labeling Kit contains a linker with the polyglycine…" at bounding box center [551, 757] width 421 height 57
click at [564, 729] on p "3. Sortag-IT™ 3X DBCO Click Labeling Kit contains a linker with the polyglycine…" at bounding box center [551, 757] width 421 height 57
drag, startPoint x: 593, startPoint y: 633, endPoint x: 626, endPoint y: 634, distance: 33.0
click at [626, 729] on p "3. Sortag-IT™ 3X DBCO Click Labeling Kit contains a linker with the polyglycine…" at bounding box center [551, 757] width 421 height 57
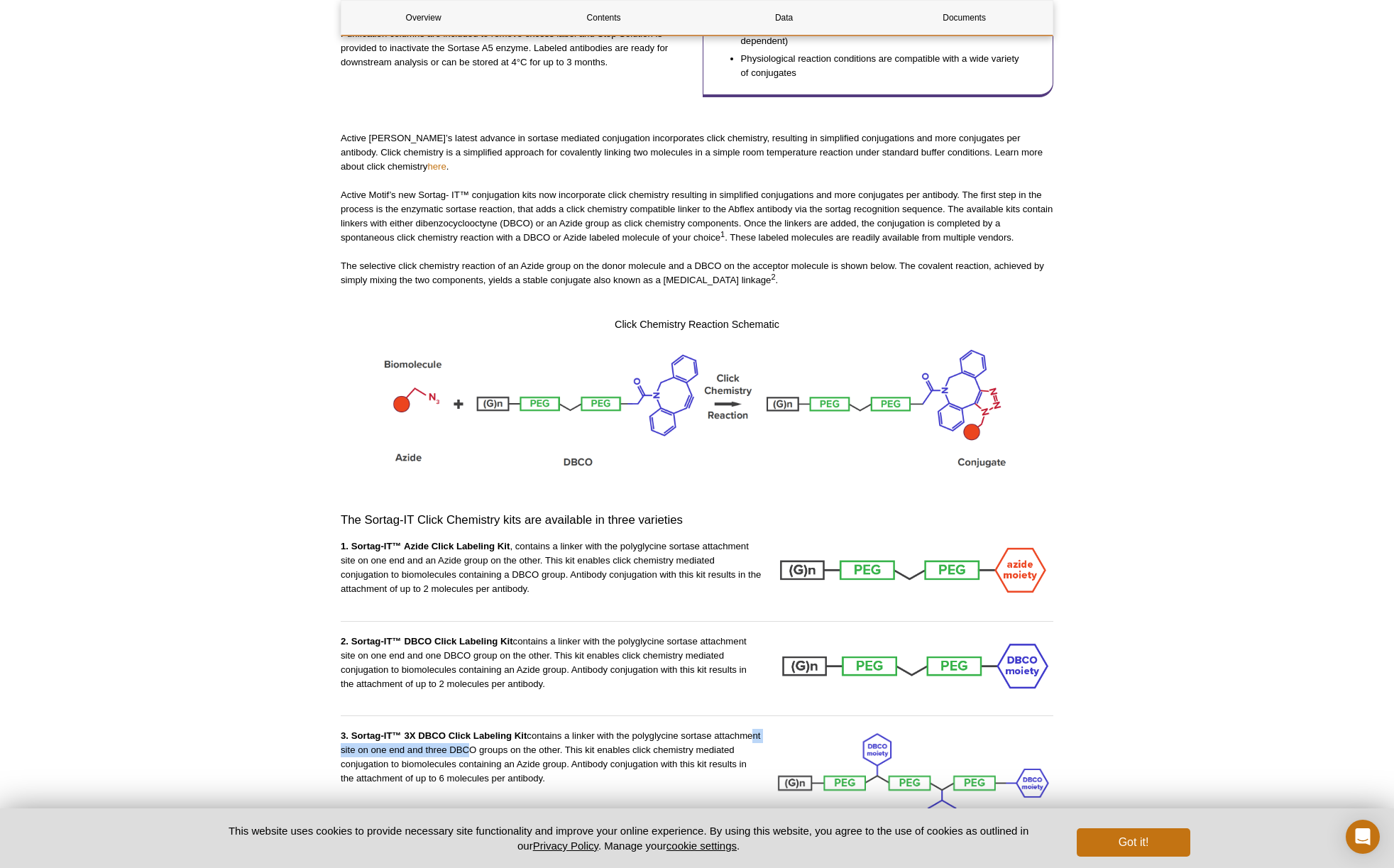
drag, startPoint x: 383, startPoint y: 641, endPoint x: 524, endPoint y: 645, distance: 141.1
click at [516, 729] on p "3. Sortag-IT™ 3X DBCO Click Labeling Kit contains a linker with the polyglycine…" at bounding box center [551, 757] width 421 height 57
click at [527, 729] on p "3. Sortag-IT™ 3X DBCO Click Labeling Kit contains a linker with the polyglycine…" at bounding box center [551, 757] width 421 height 57
drag, startPoint x: 487, startPoint y: 645, endPoint x: 638, endPoint y: 654, distance: 151.3
click at [631, 729] on p "3. Sortag-IT™ 3X DBCO Click Labeling Kit contains a linker with the polyglycine…" at bounding box center [551, 757] width 421 height 57
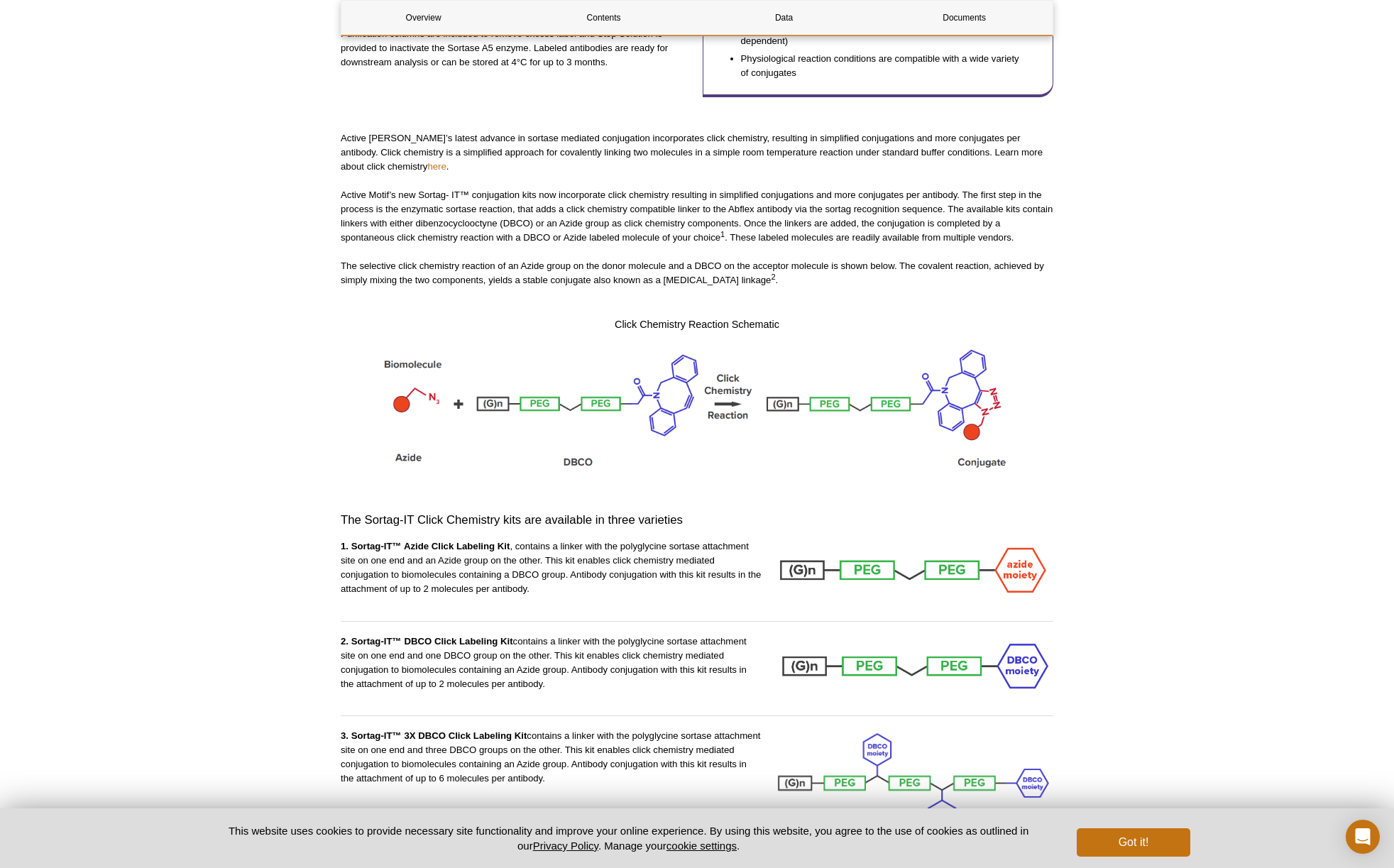
click at [643, 729] on p "3. Sortag-IT™ 3X DBCO Click Labeling Kit contains a linker with the polyglycine…" at bounding box center [551, 757] width 421 height 57
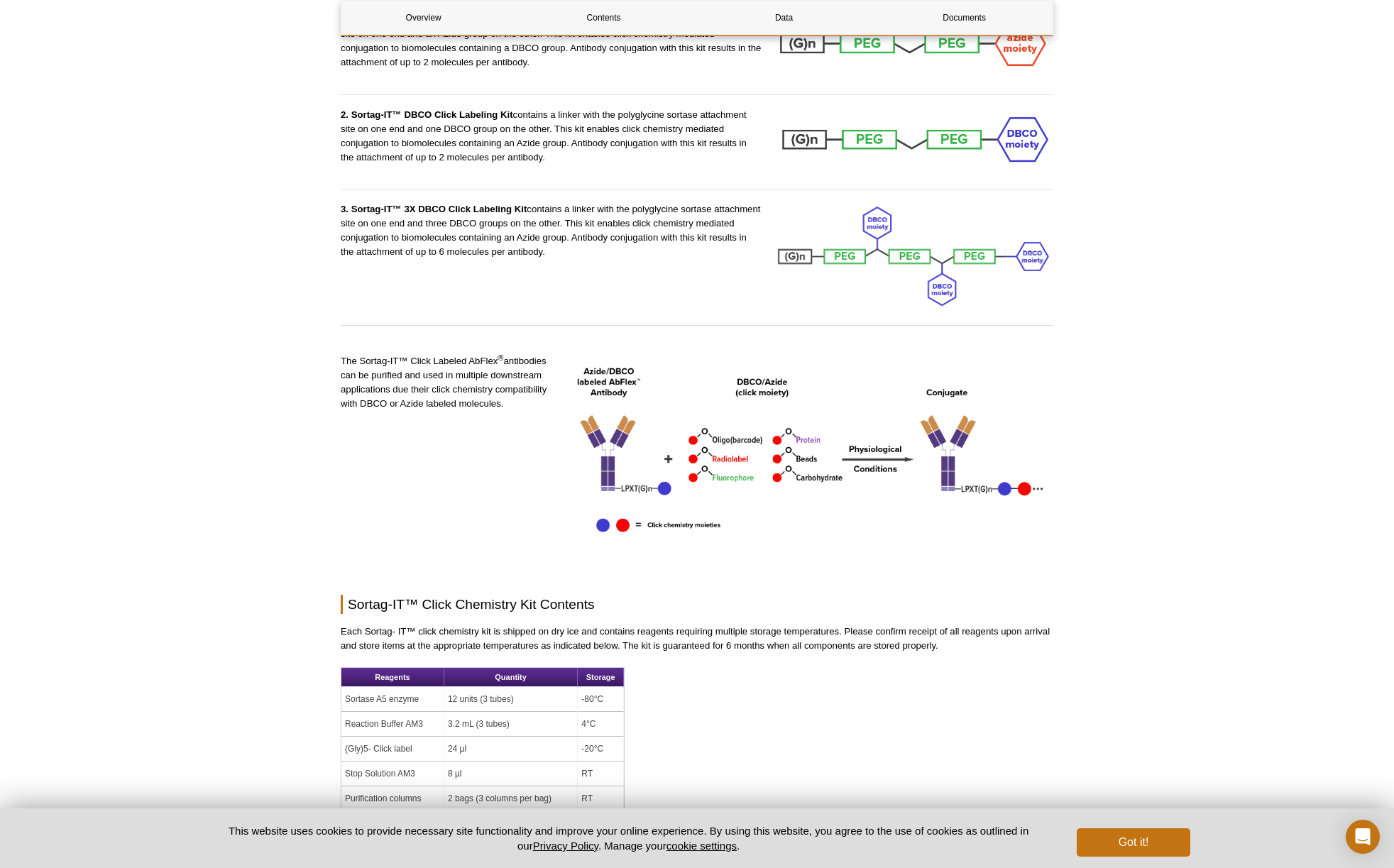
scroll to position [1633, 0]
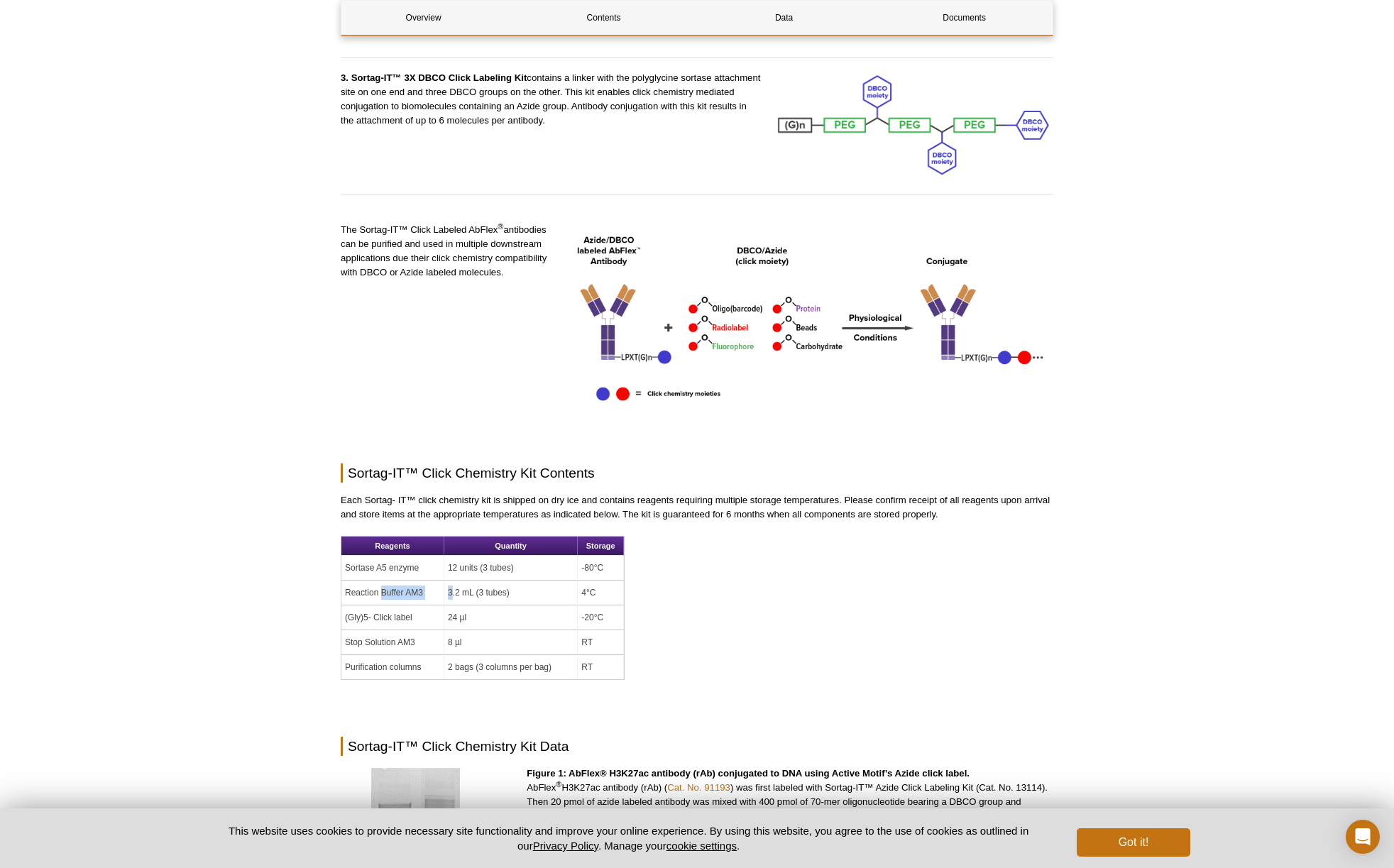
drag, startPoint x: 381, startPoint y: 486, endPoint x: 459, endPoint y: 486, distance: 78.0
click at [456, 581] on tr "Reaction Buffer AM3 3.2 mL (3 tubes) 4°C" at bounding box center [483, 593] width 283 height 24
click at [459, 581] on td "3.2 mL (3 tubes)" at bounding box center [511, 593] width 134 height 24
drag, startPoint x: 347, startPoint y: 483, endPoint x: 423, endPoint y: 484, distance: 76.0
click at [419, 581] on td "Reaction Buffer AM3" at bounding box center [393, 593] width 103 height 24
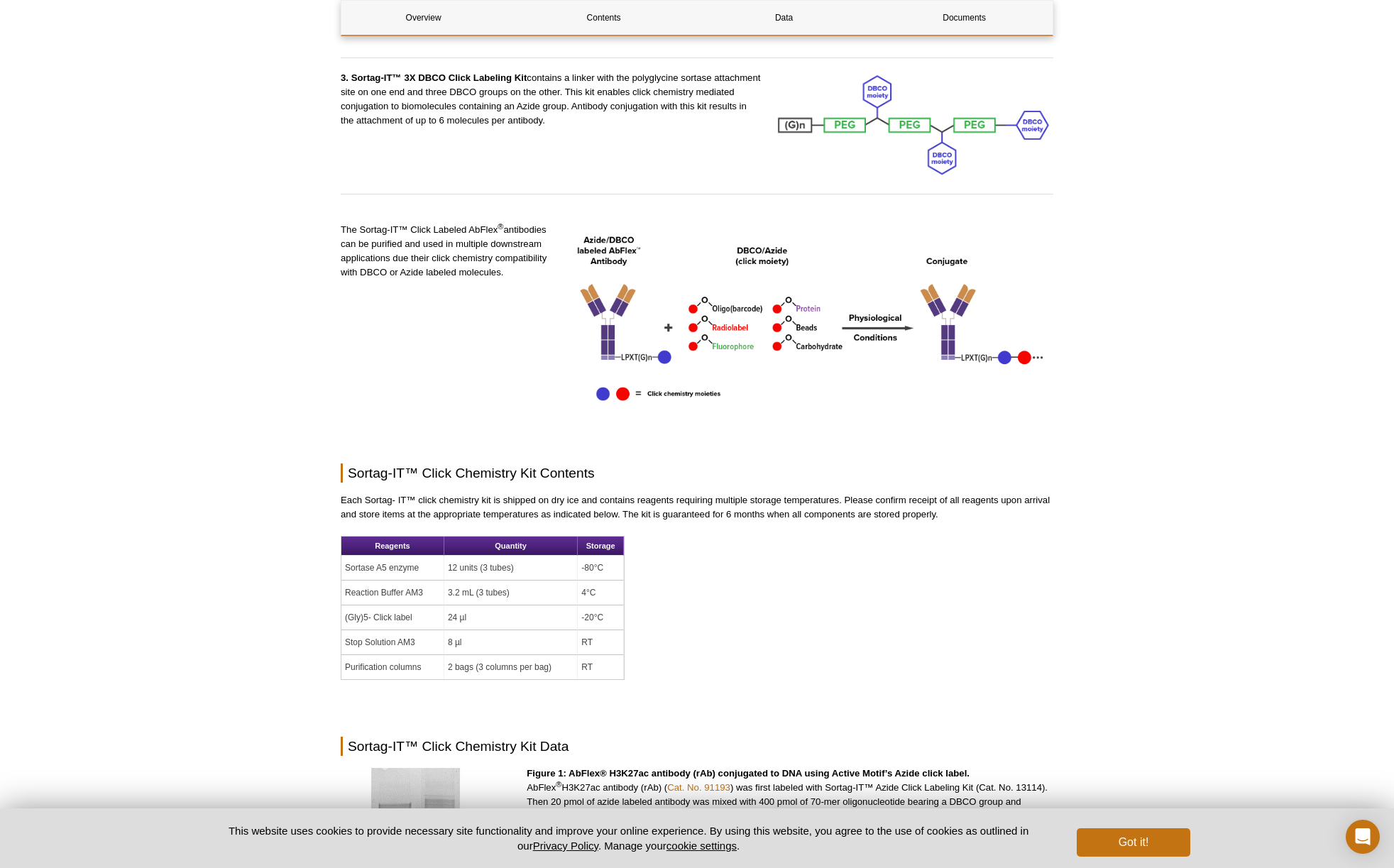
click at [424, 581] on td "Reaction Buffer AM3" at bounding box center [393, 593] width 103 height 24
drag, startPoint x: 357, startPoint y: 484, endPoint x: 430, endPoint y: 484, distance: 73.0
click at [428, 581] on td "Reaction Buffer AM3" at bounding box center [393, 593] width 103 height 24
drag, startPoint x: 430, startPoint y: 484, endPoint x: 442, endPoint y: 486, distance: 12.2
click at [431, 581] on td "Reaction Buffer AM3" at bounding box center [393, 593] width 103 height 24
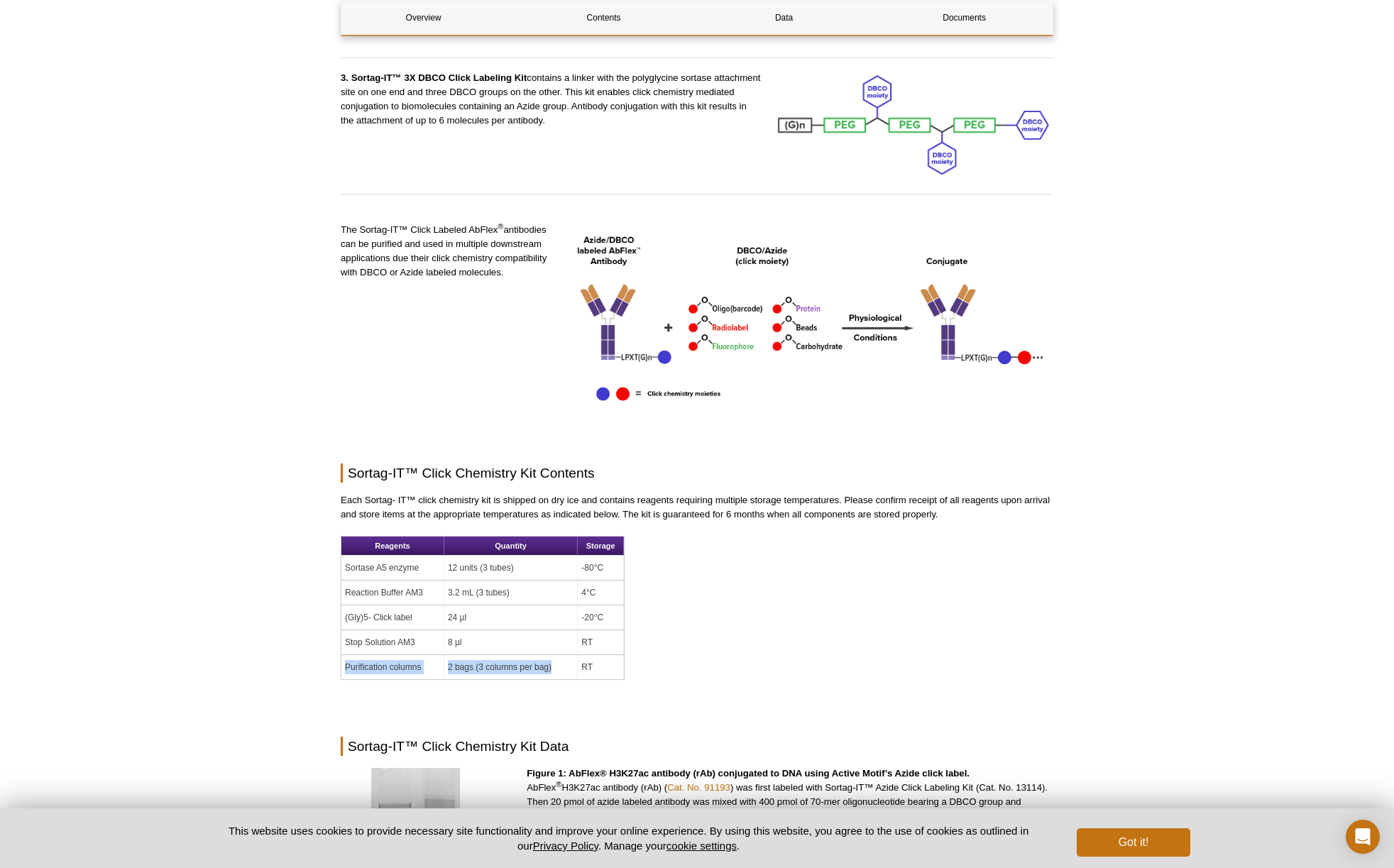
drag, startPoint x: 346, startPoint y: 561, endPoint x: 480, endPoint y: 571, distance: 134.4
click at [474, 655] on tr "Purification columns 2 bags (3 columns per bag) RT" at bounding box center [483, 667] width 283 height 24
click at [514, 680] on p at bounding box center [697, 694] width 713 height 29
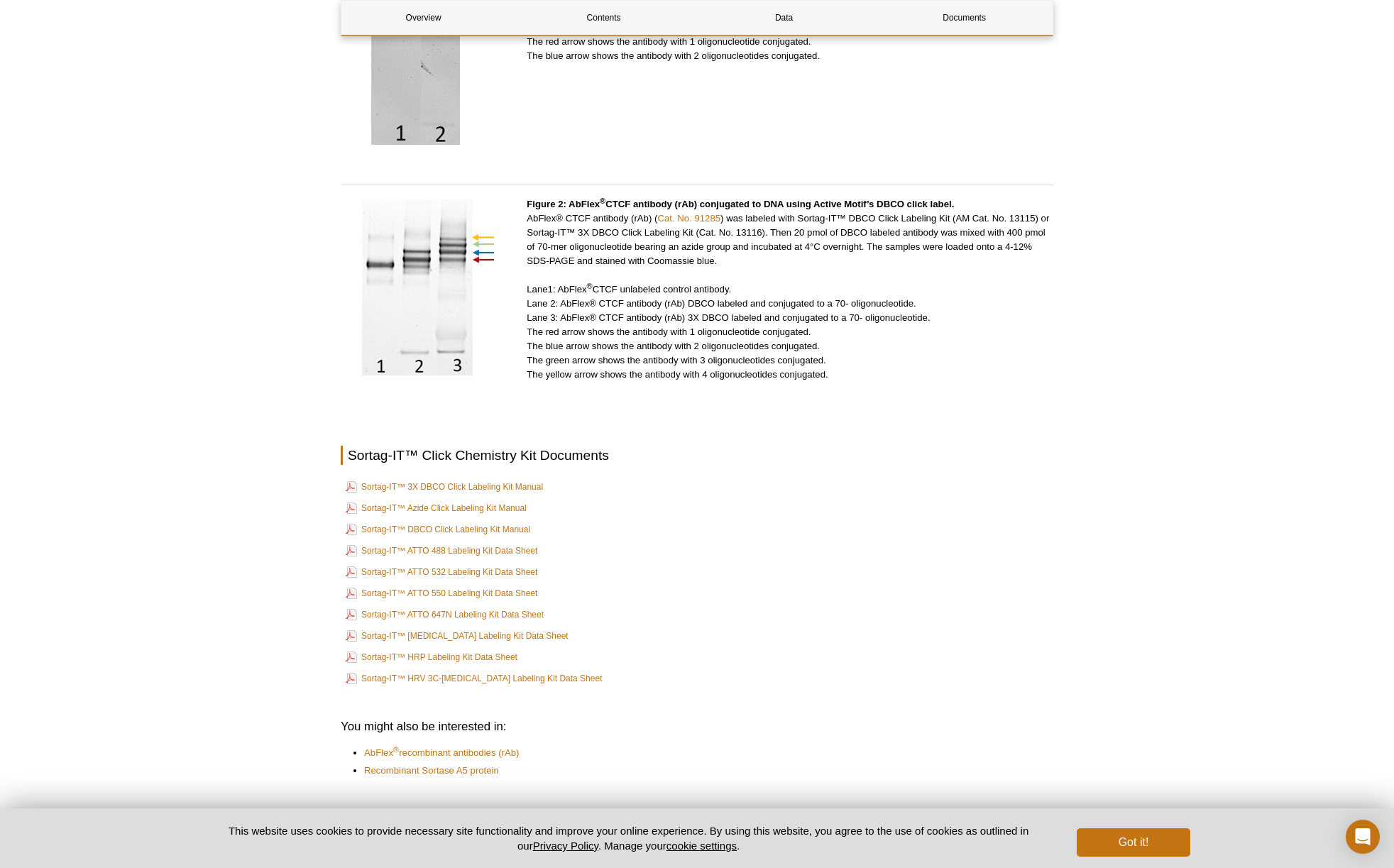
scroll to position [2563, 0]
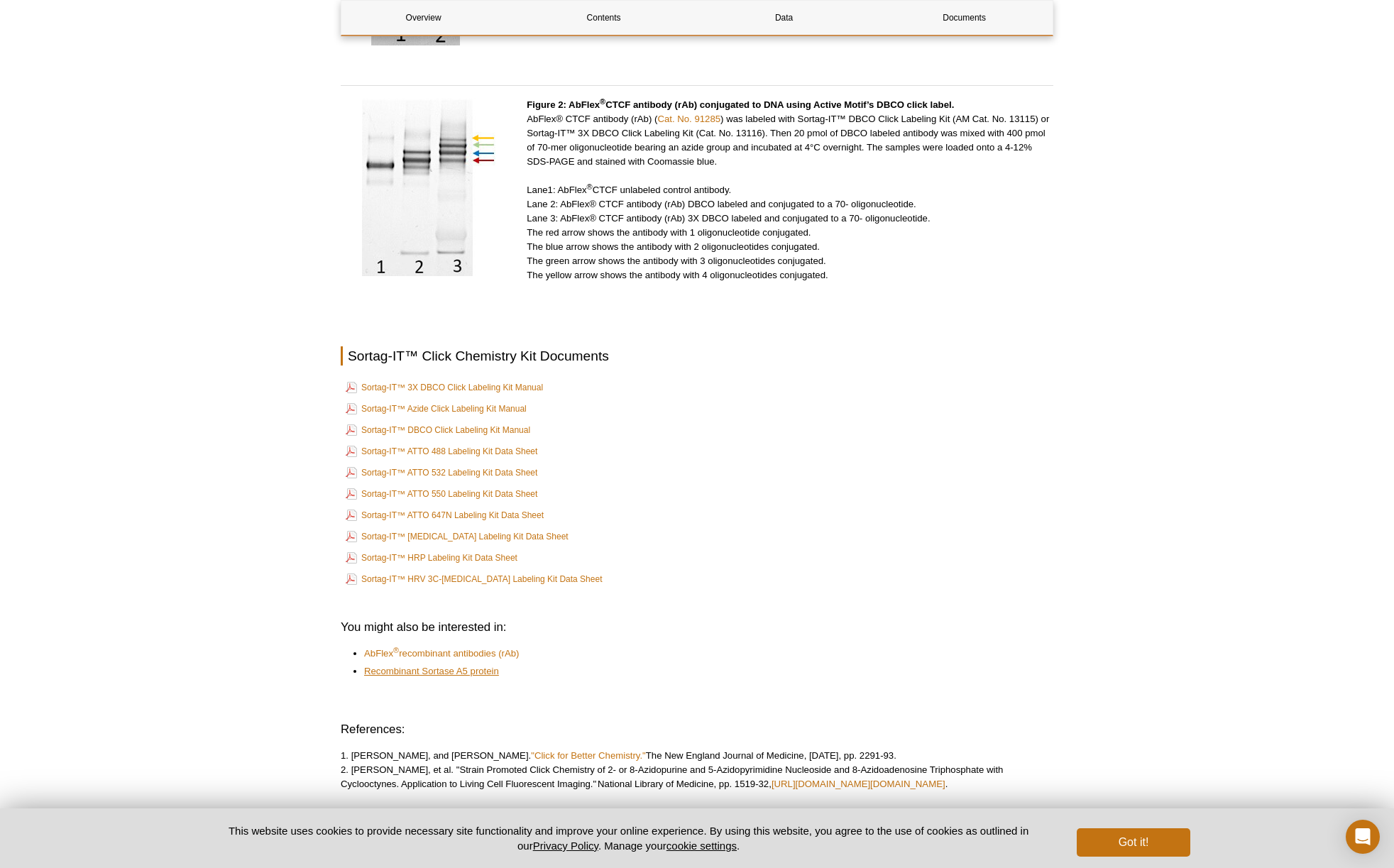
click at [457, 665] on link "Recombinant Sortase A5 protein" at bounding box center [431, 672] width 135 height 14
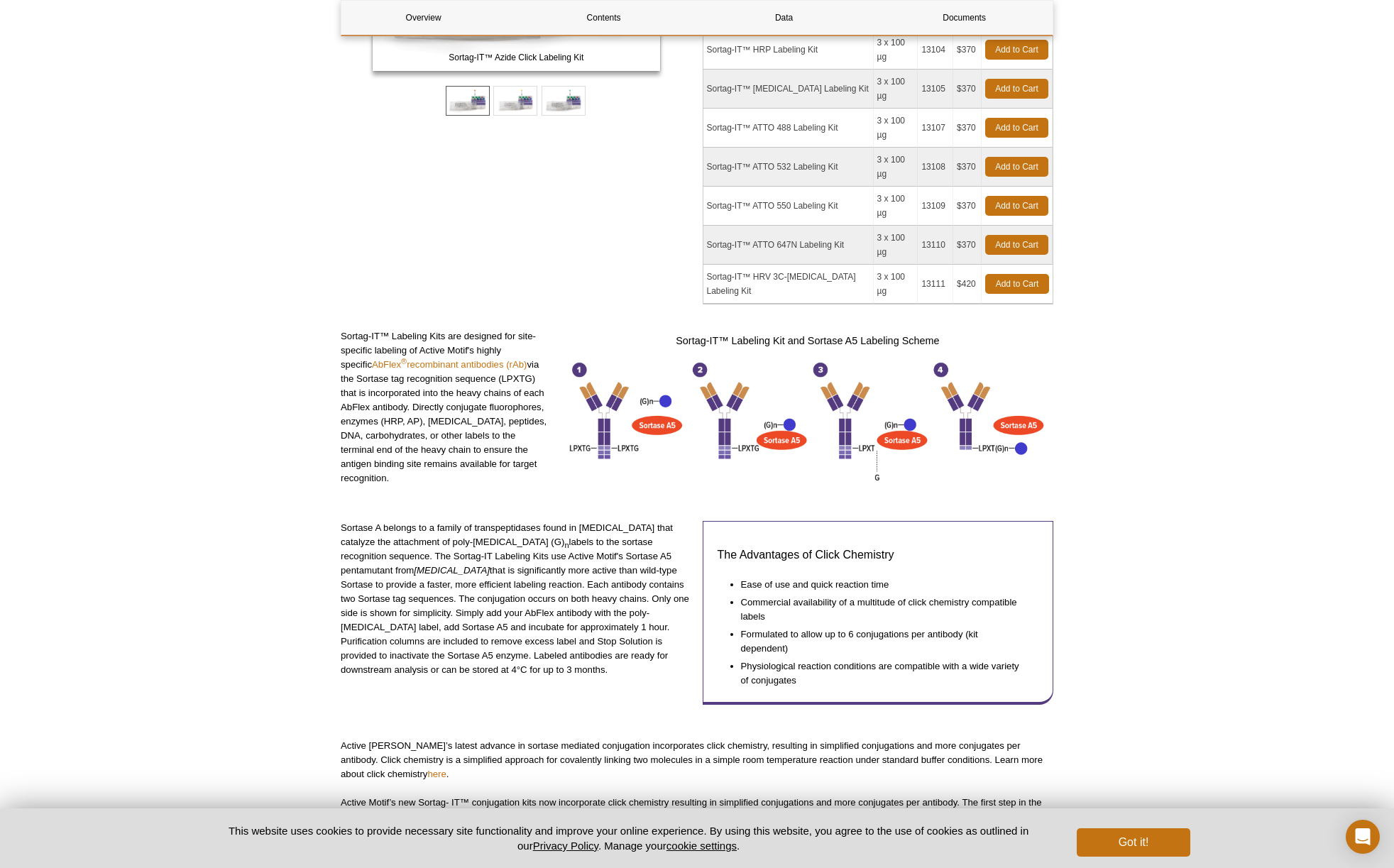
scroll to position [0, 0]
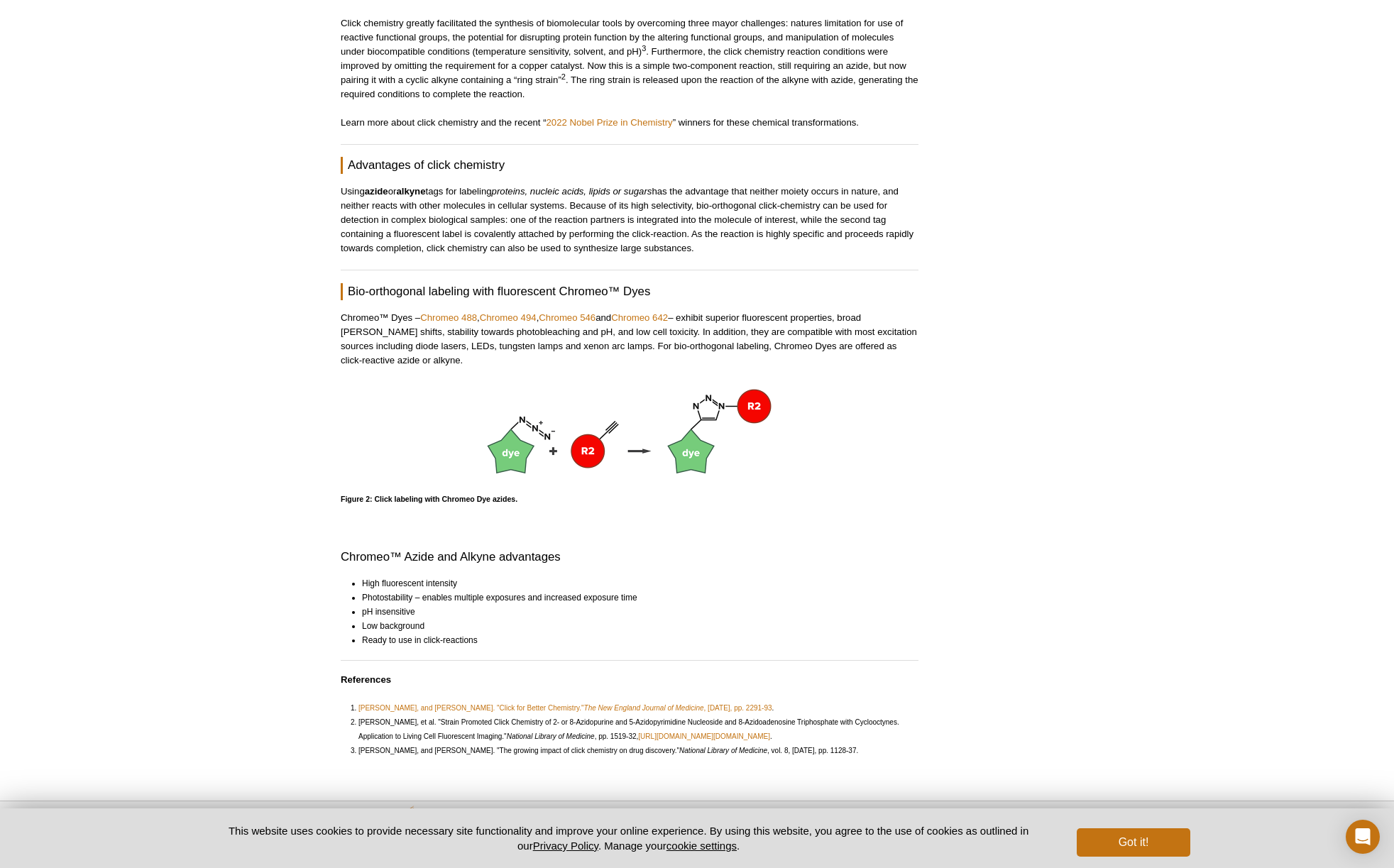
scroll to position [768, 0]
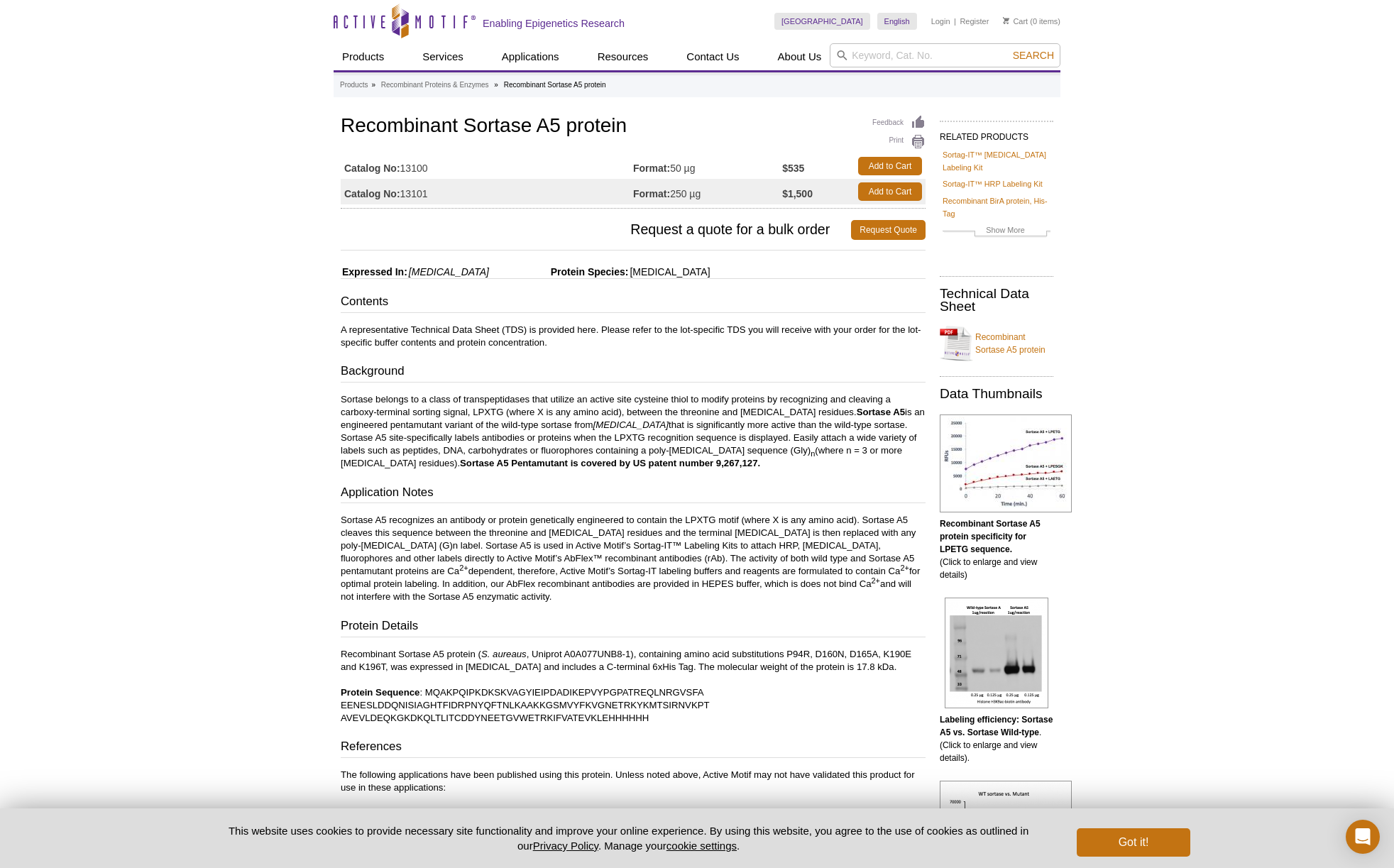
click at [990, 340] on link "Recombinant Sortase A5 protein" at bounding box center [997, 343] width 114 height 43
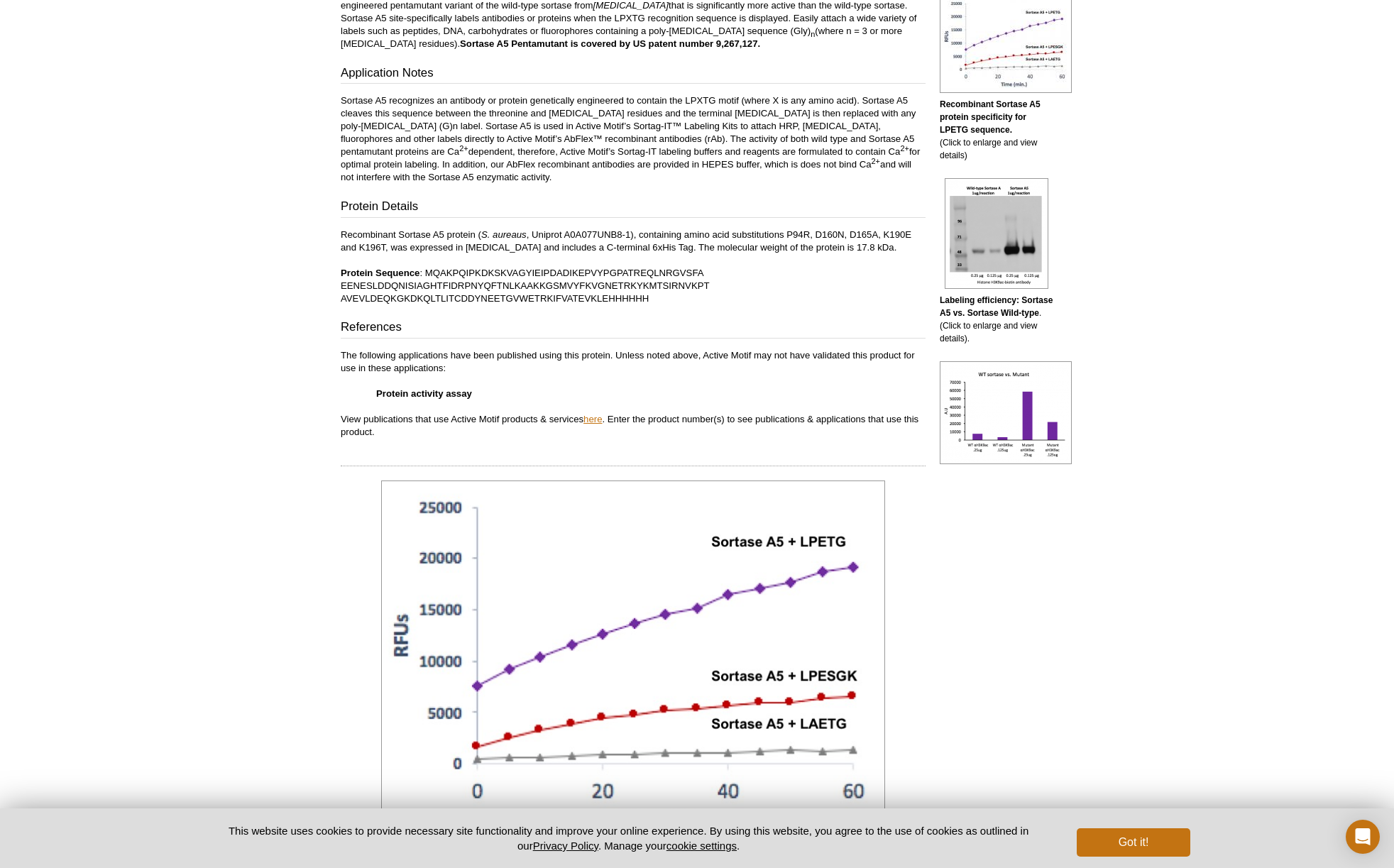
click at [597, 421] on link "here" at bounding box center [592, 419] width 18 height 10
